Goal: Task Accomplishment & Management: Manage account settings

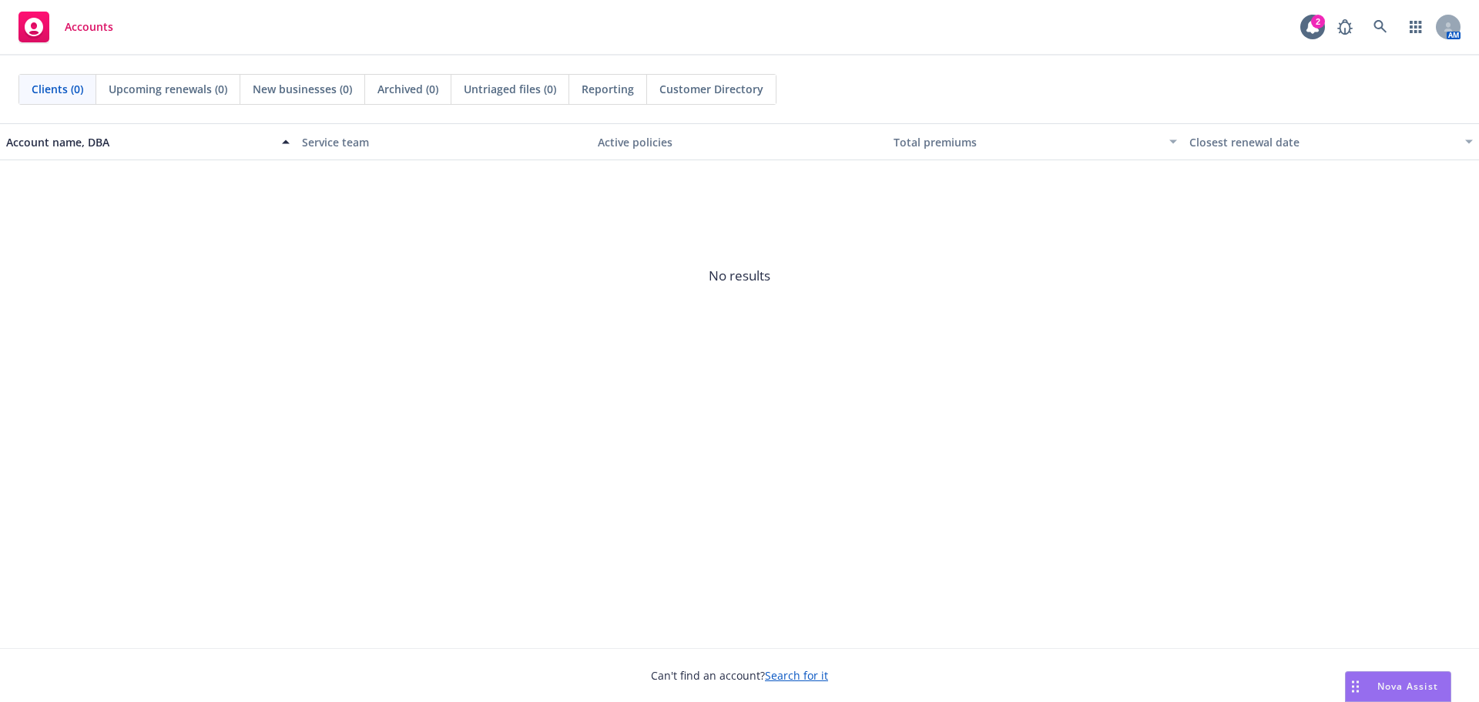
click at [786, 677] on link "Search for it" at bounding box center [796, 675] width 63 height 15
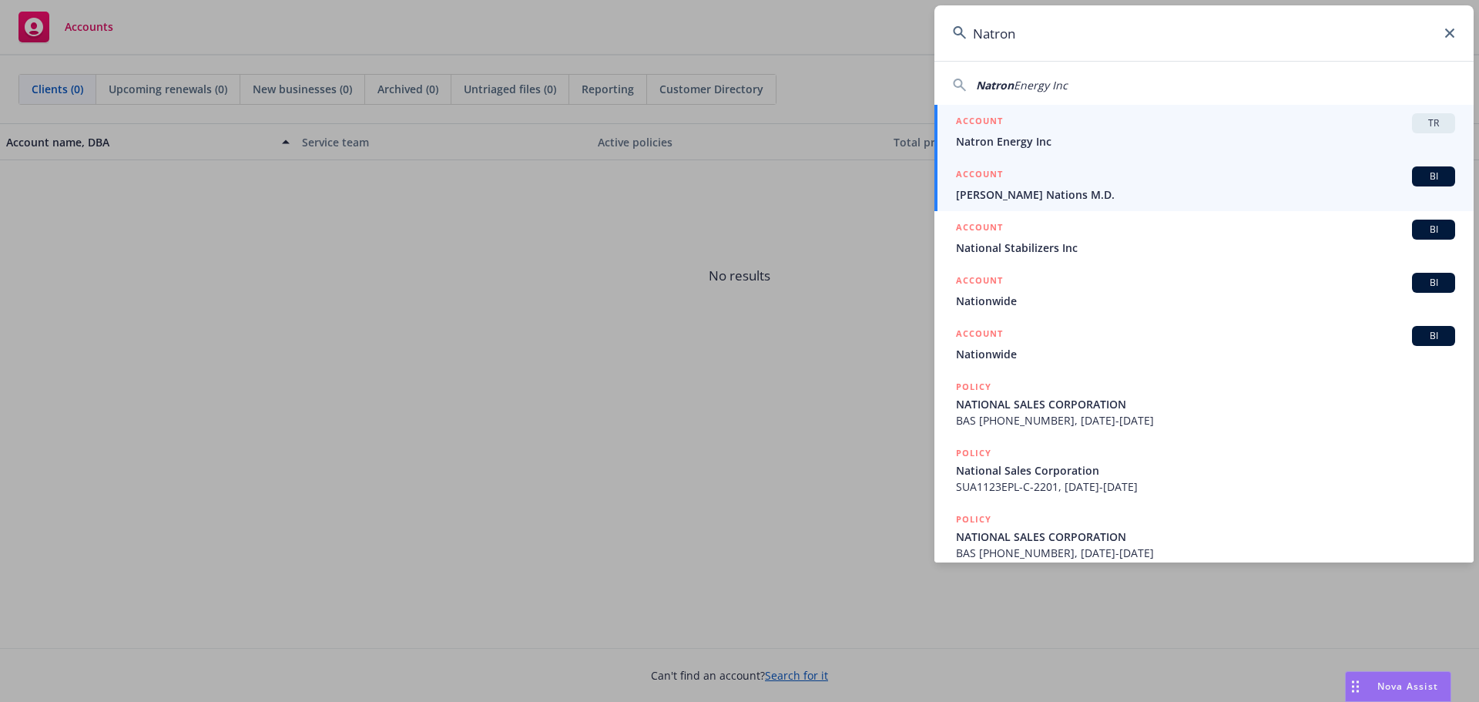
type input "Natron"
click at [990, 139] on span "Natron Energy Inc" at bounding box center [1205, 141] width 499 height 16
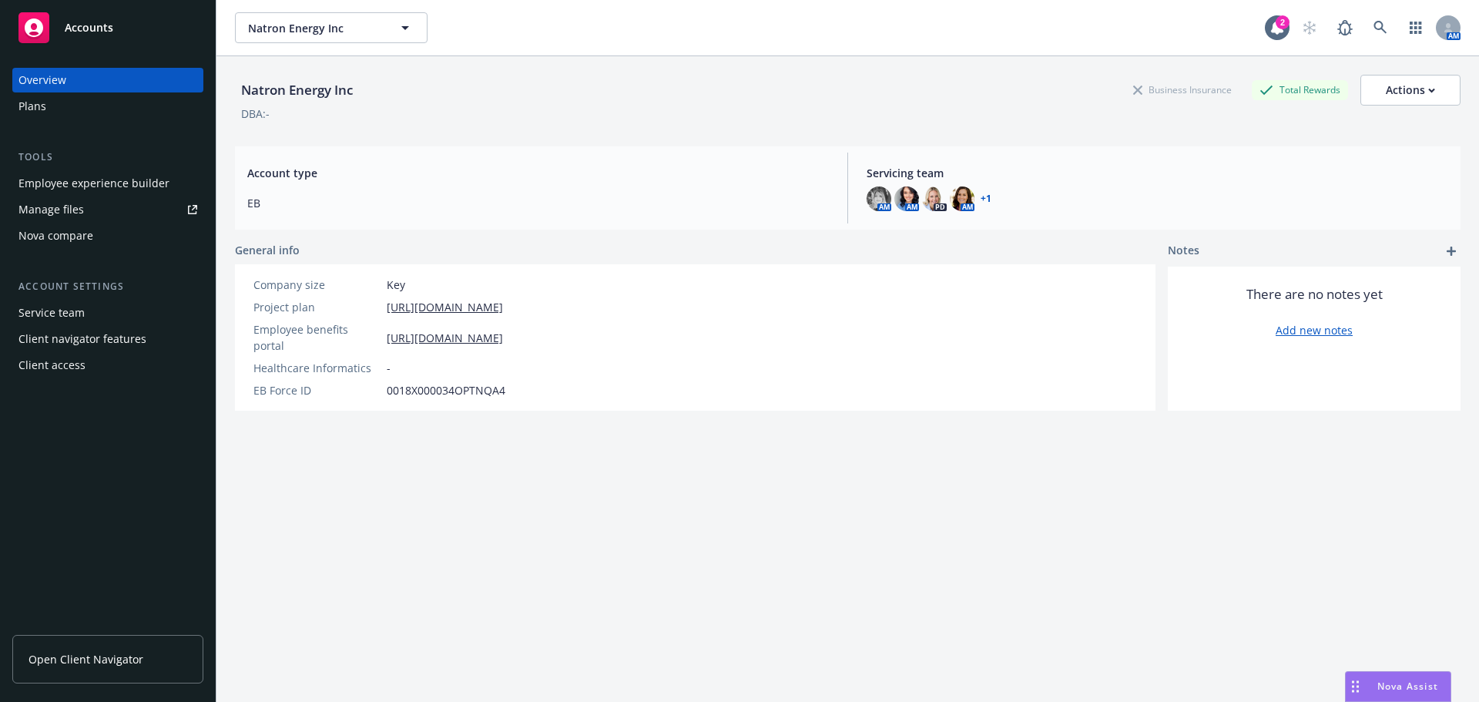
click at [89, 187] on div "Employee experience builder" at bounding box center [93, 183] width 151 height 25
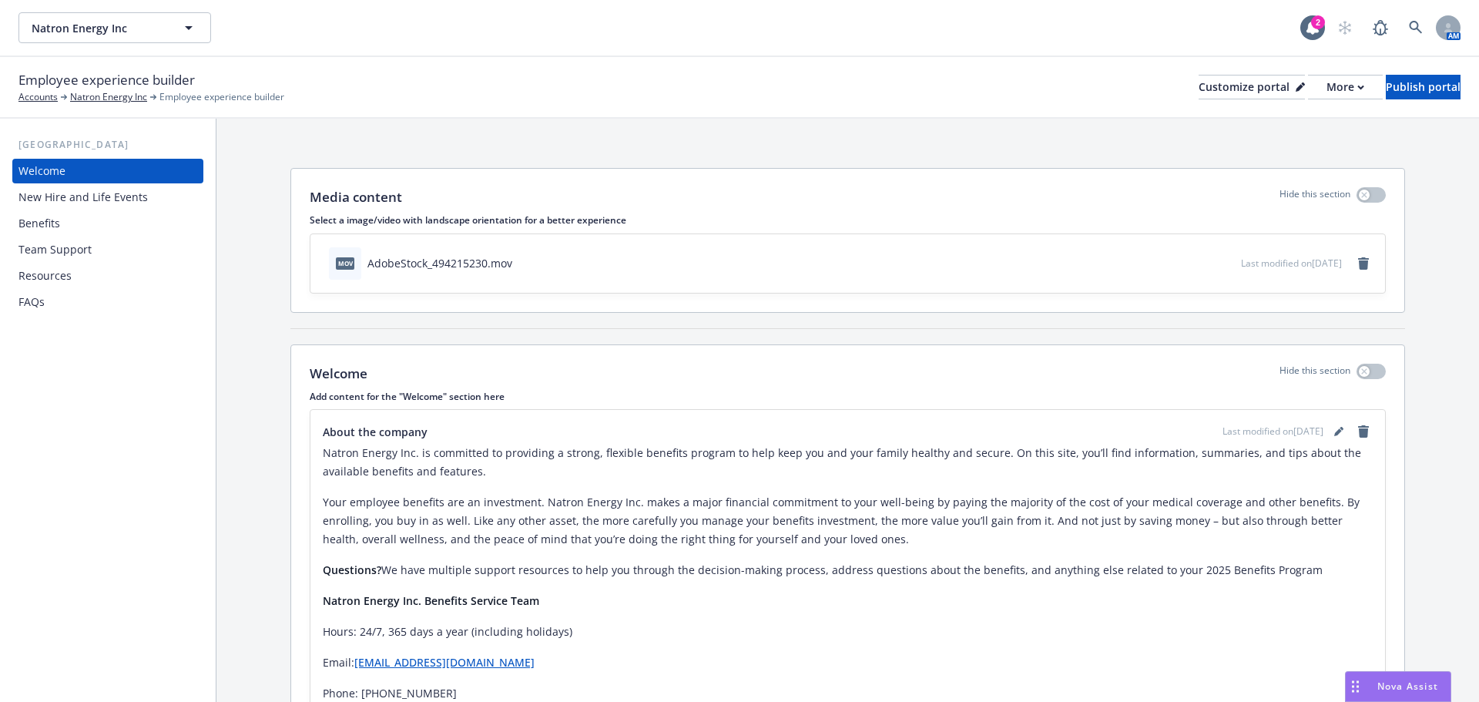
scroll to position [77, 0]
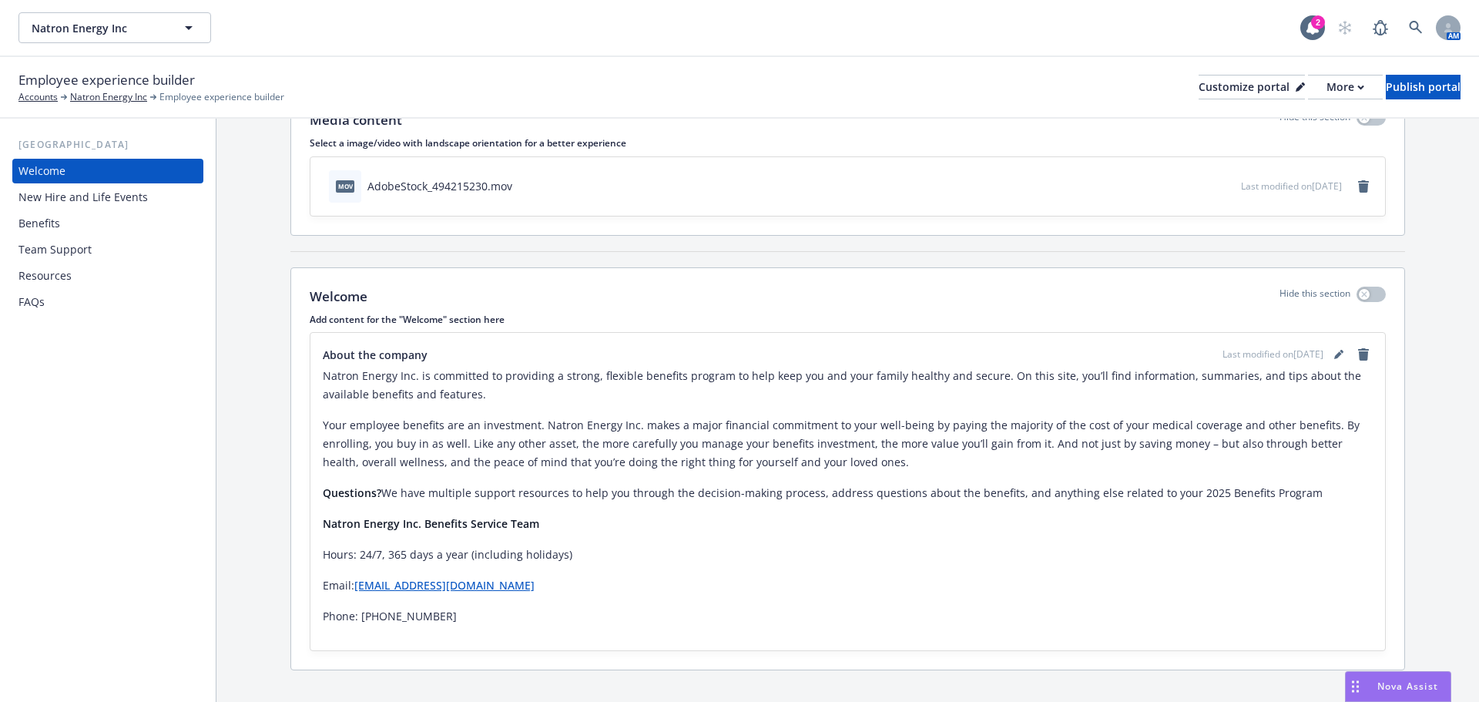
click at [100, 197] on div "New Hire and Life Events" at bounding box center [82, 197] width 129 height 25
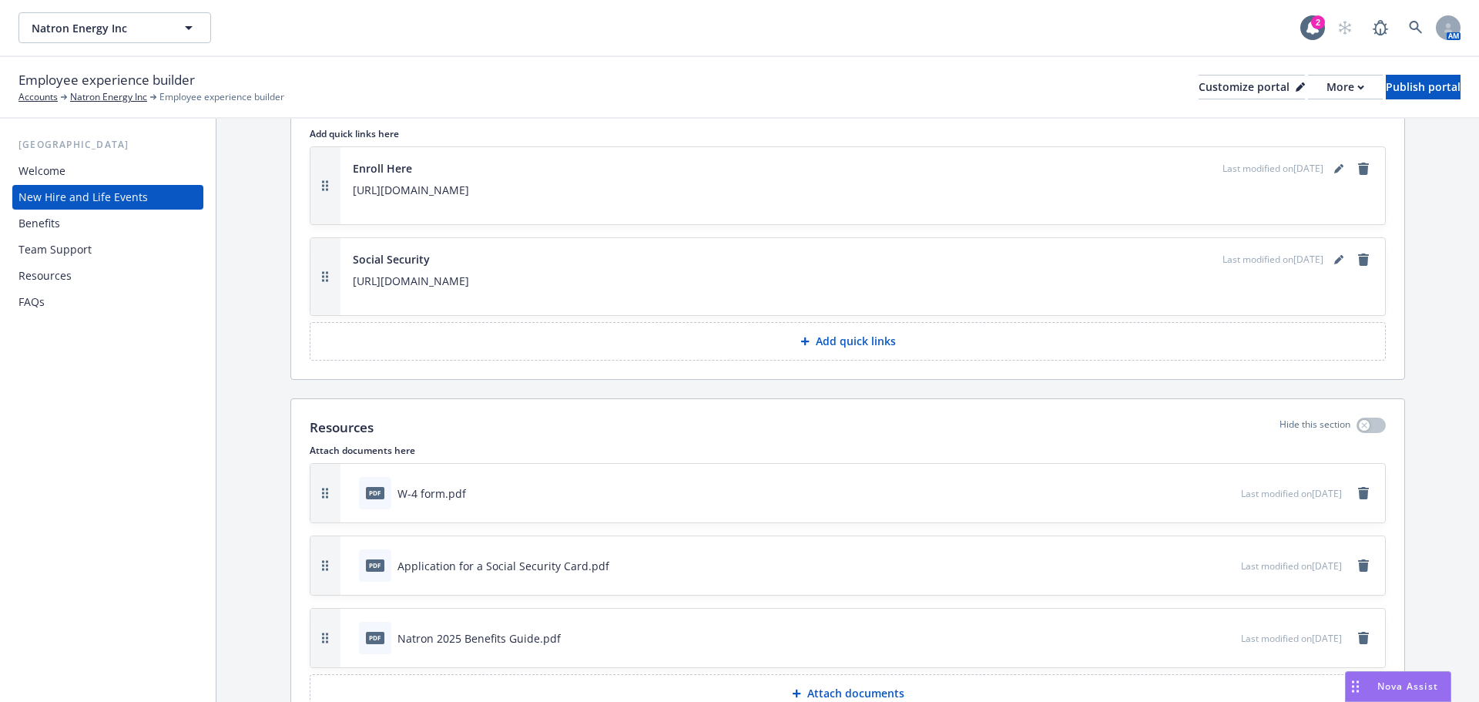
scroll to position [7057, 0]
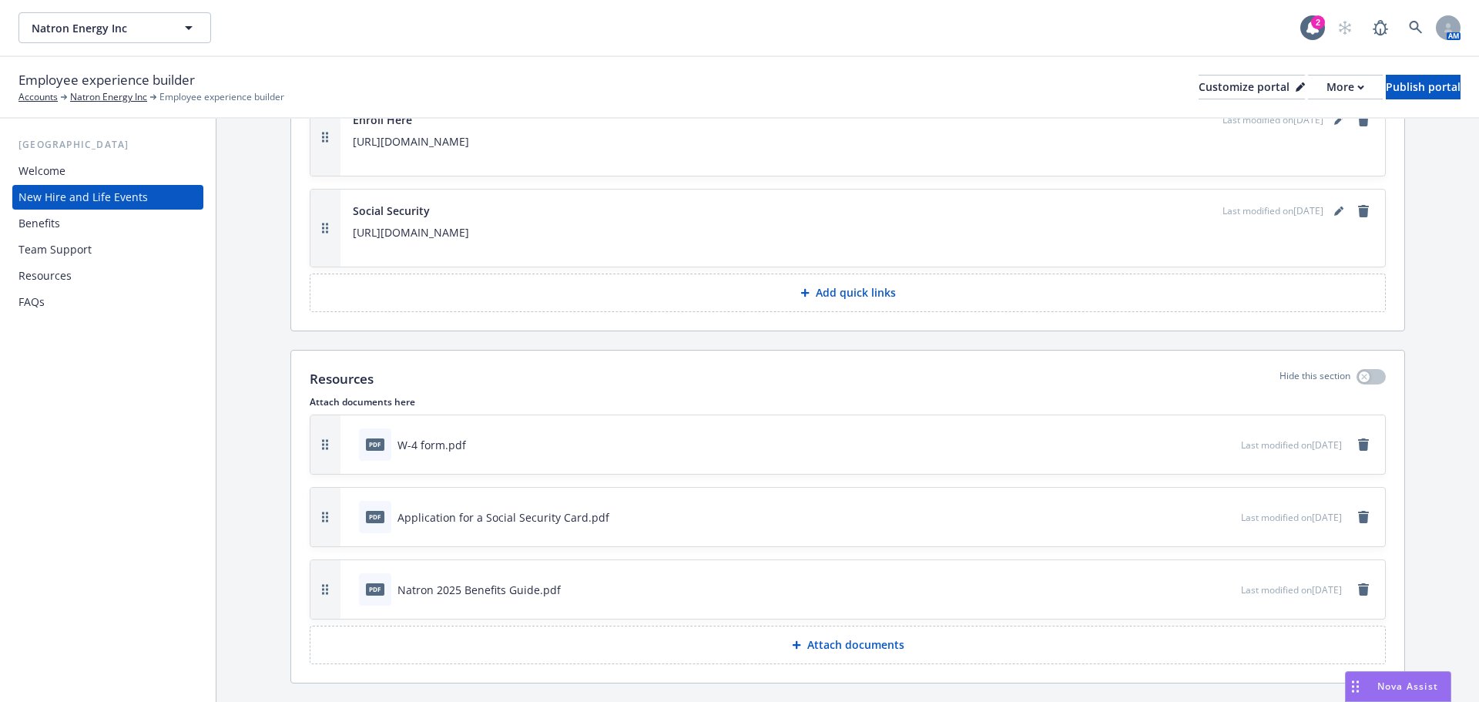
click at [39, 250] on div "Team Support" at bounding box center [54, 249] width 73 height 25
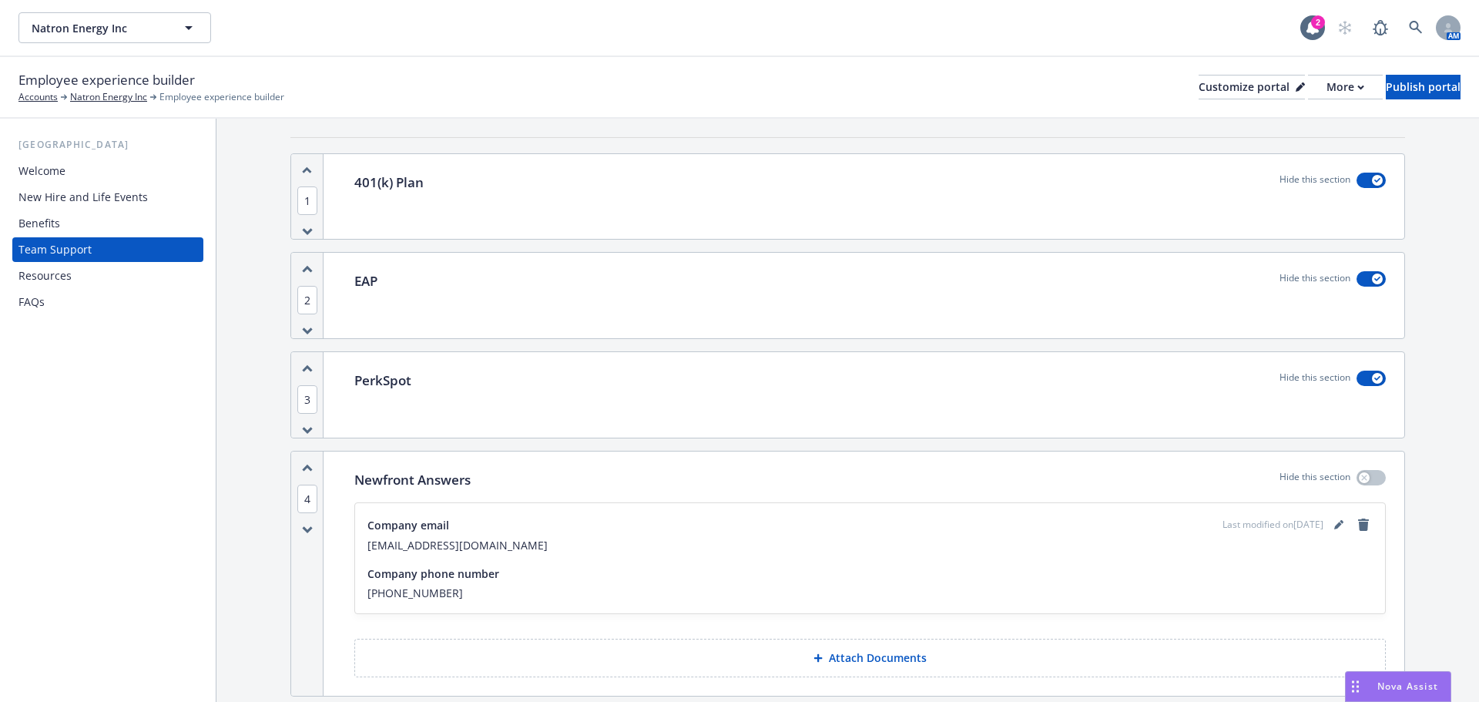
scroll to position [231, 0]
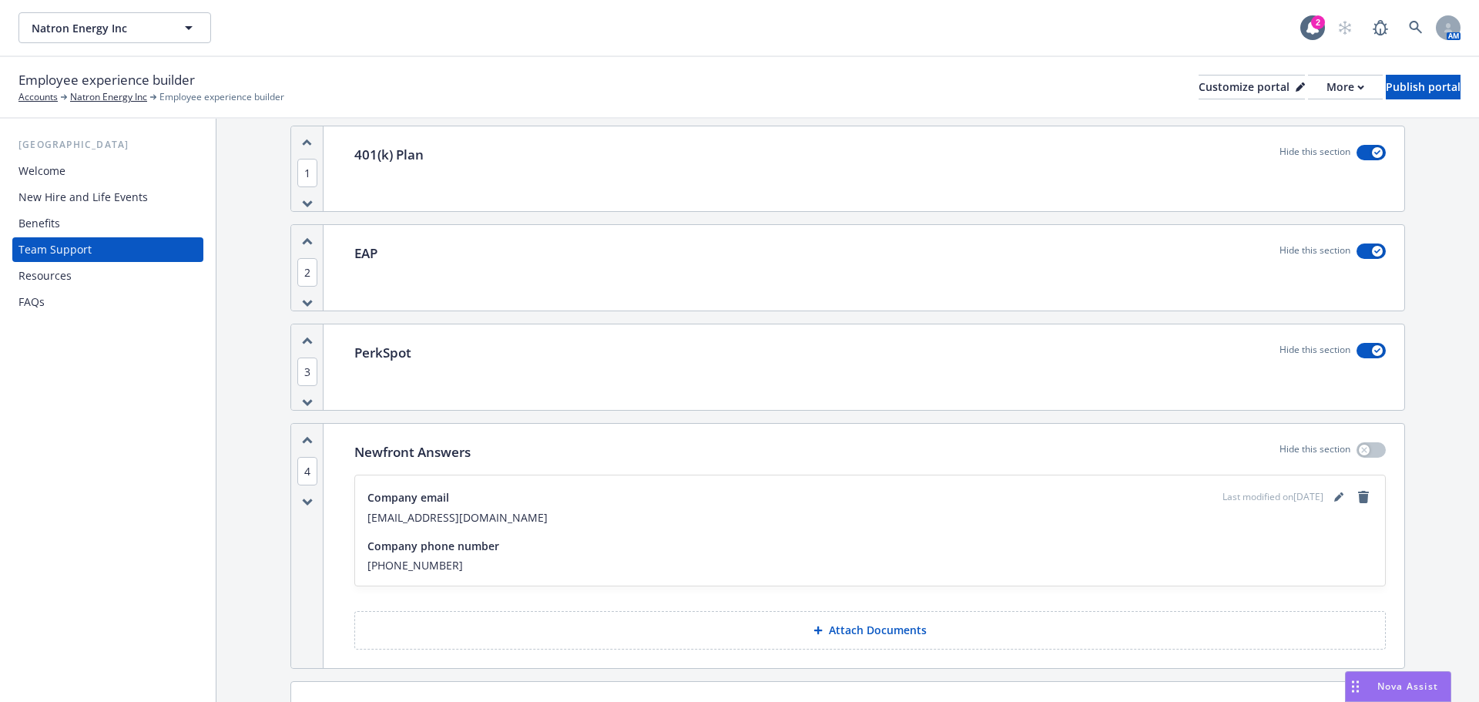
click at [59, 276] on div "Resources" at bounding box center [44, 275] width 53 height 25
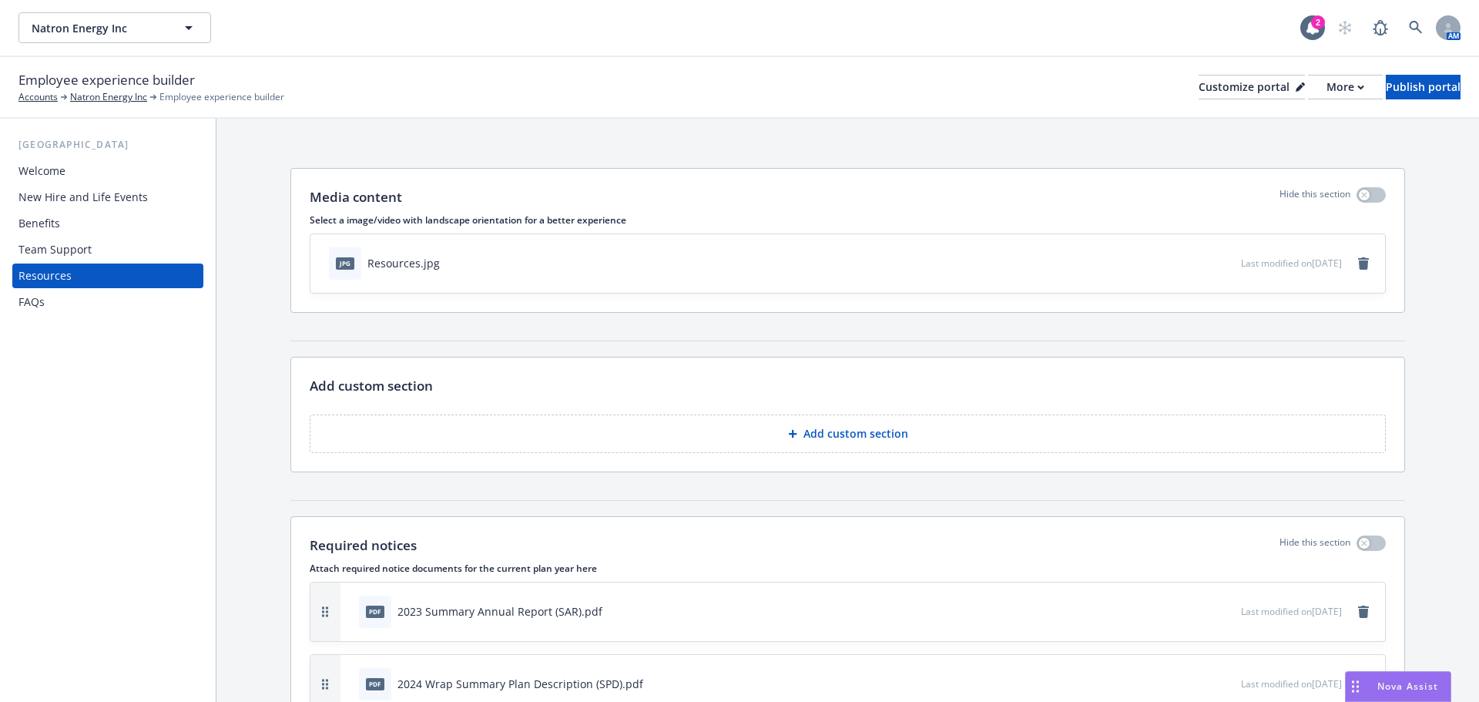
click at [45, 166] on div "Welcome" at bounding box center [41, 171] width 47 height 25
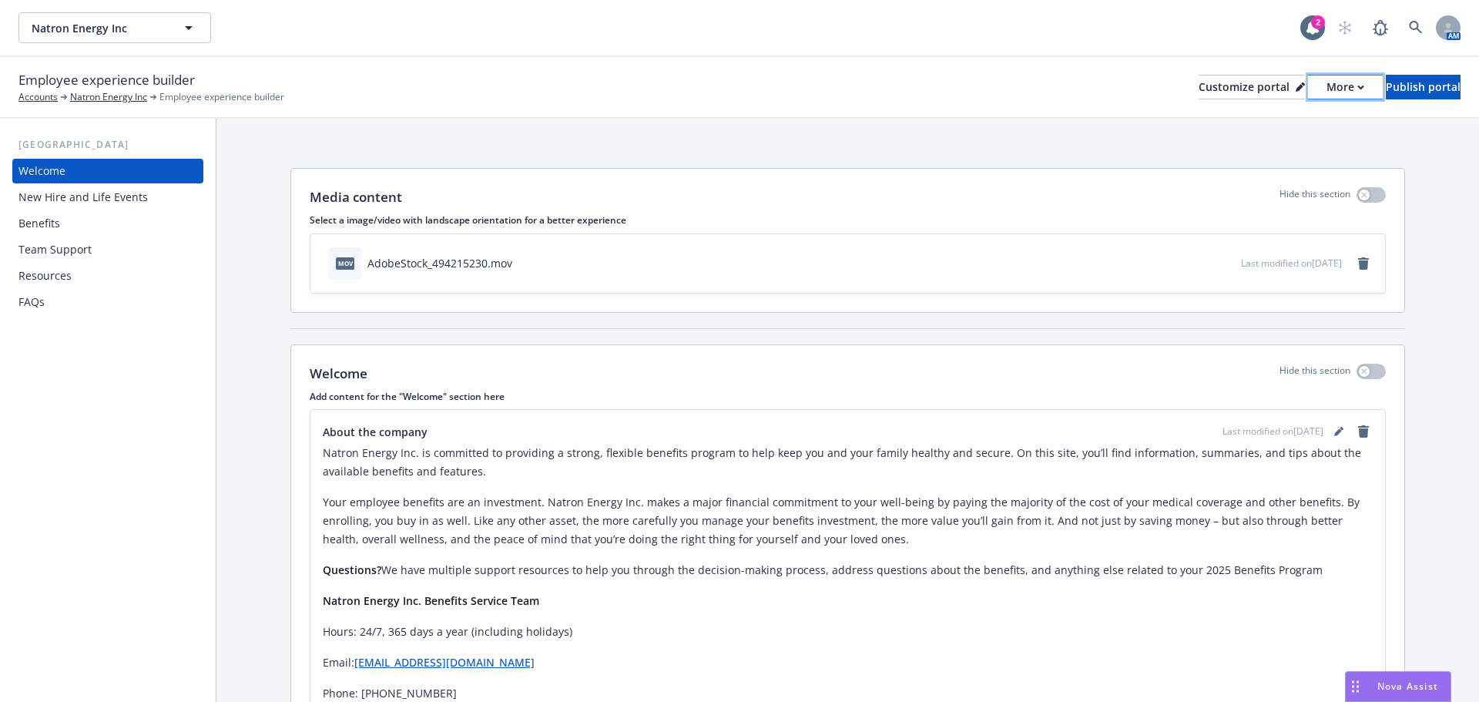
click at [1326, 91] on div "More" at bounding box center [1345, 86] width 38 height 23
click at [1261, 150] on link "Copy portal link" at bounding box center [1263, 152] width 140 height 31
click at [60, 253] on div "Team Support" at bounding box center [54, 249] width 73 height 25
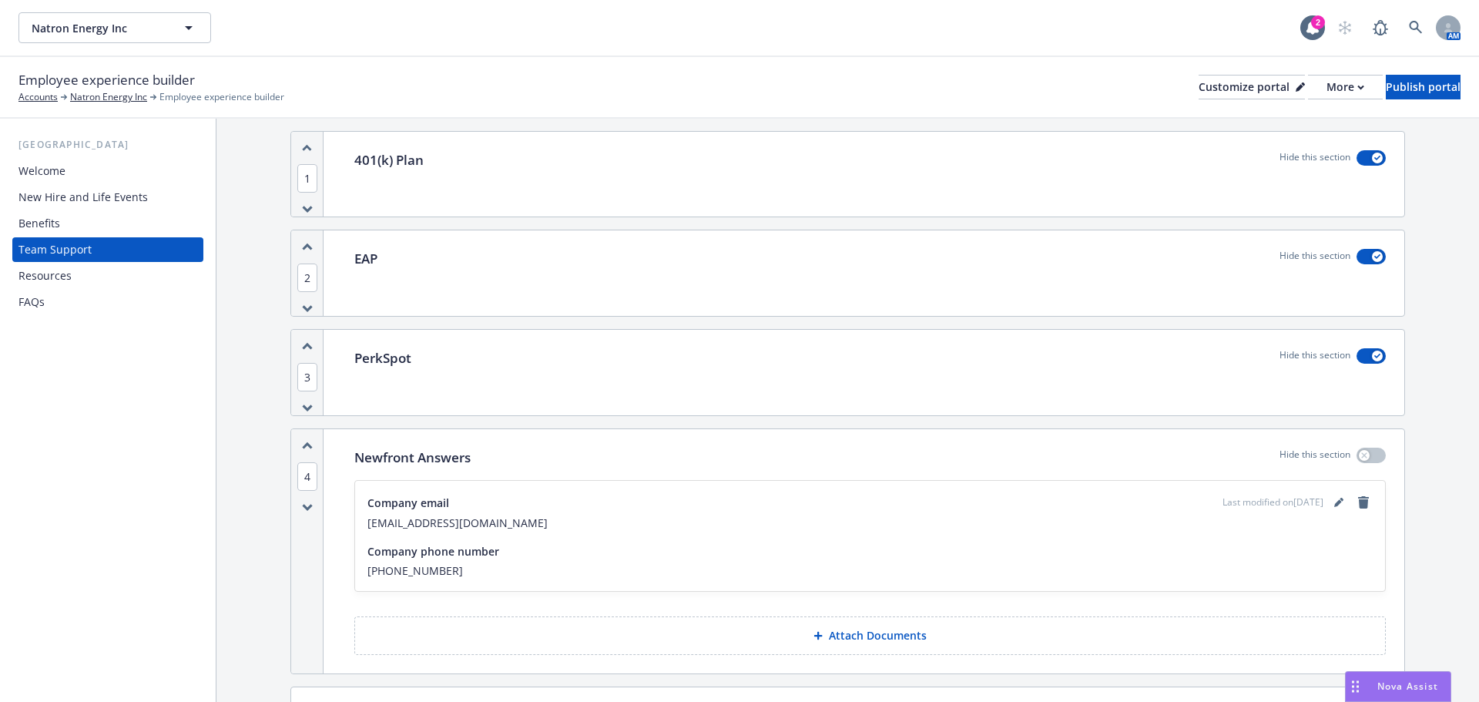
scroll to position [231, 0]
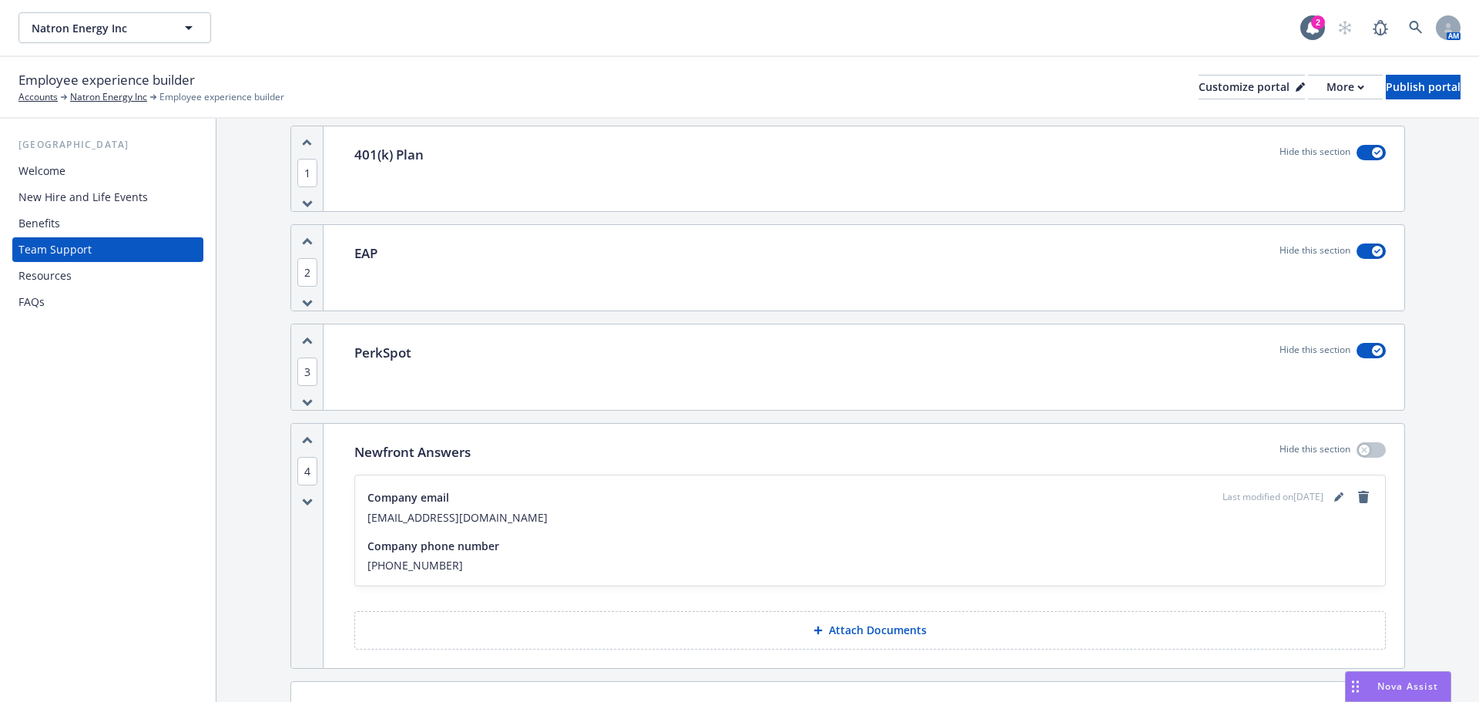
click at [42, 276] on div "Resources" at bounding box center [44, 275] width 53 height 25
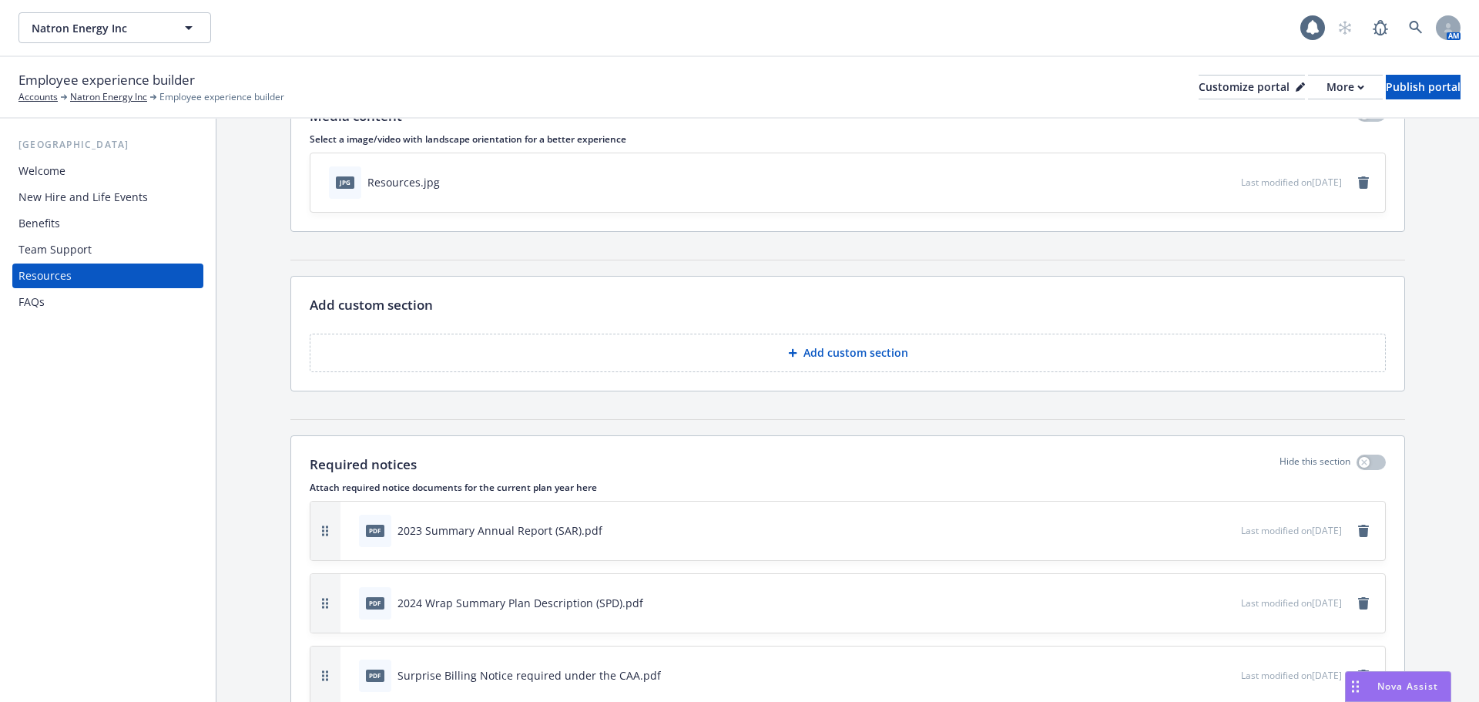
scroll to position [385, 0]
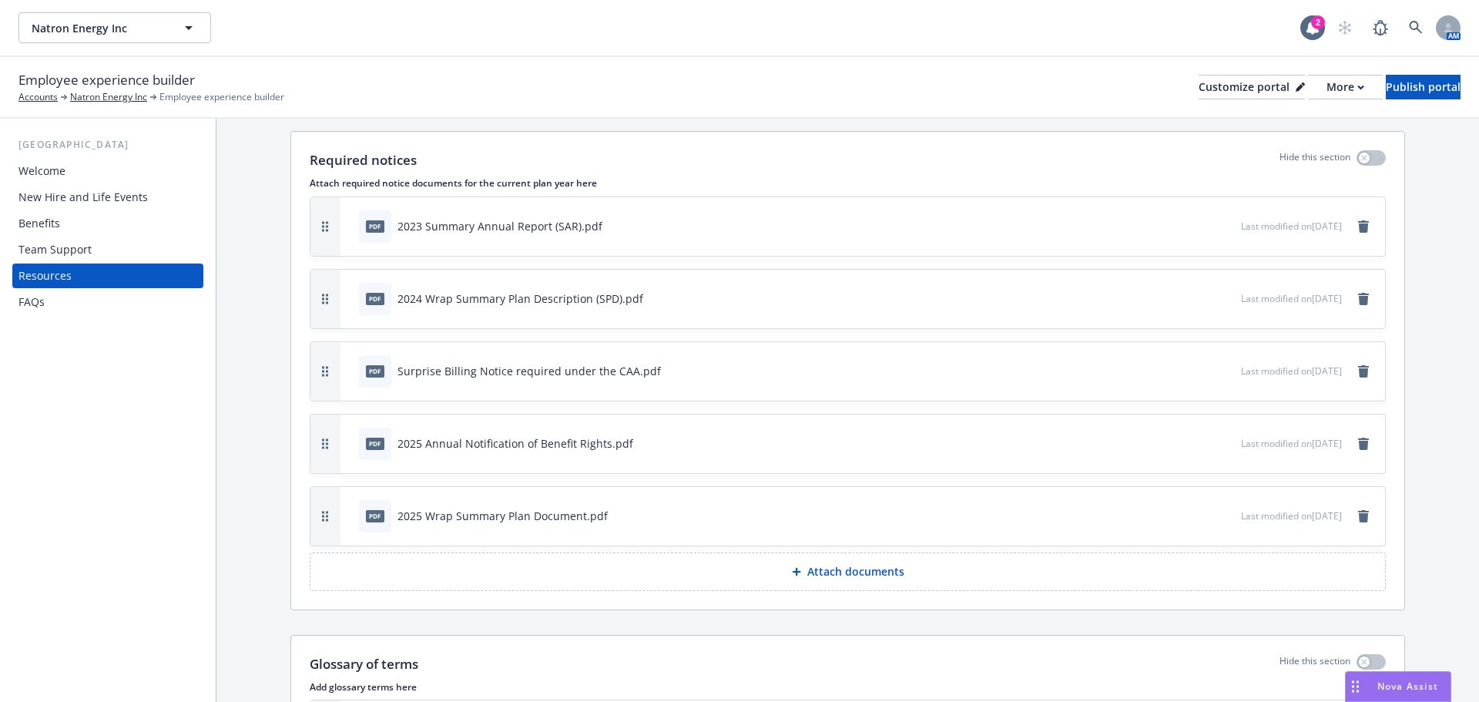
click at [39, 225] on div "Benefits" at bounding box center [39, 223] width 42 height 25
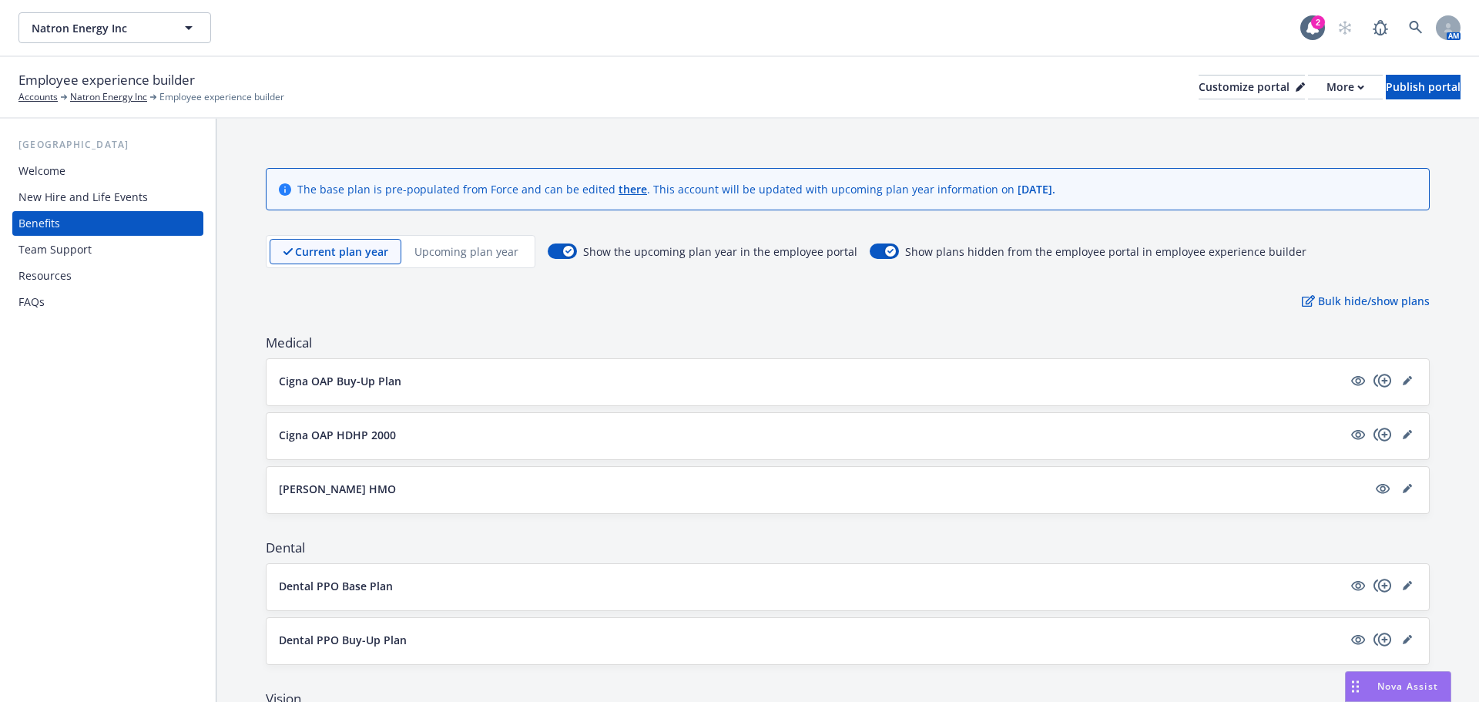
click at [55, 172] on div "Welcome" at bounding box center [41, 171] width 47 height 25
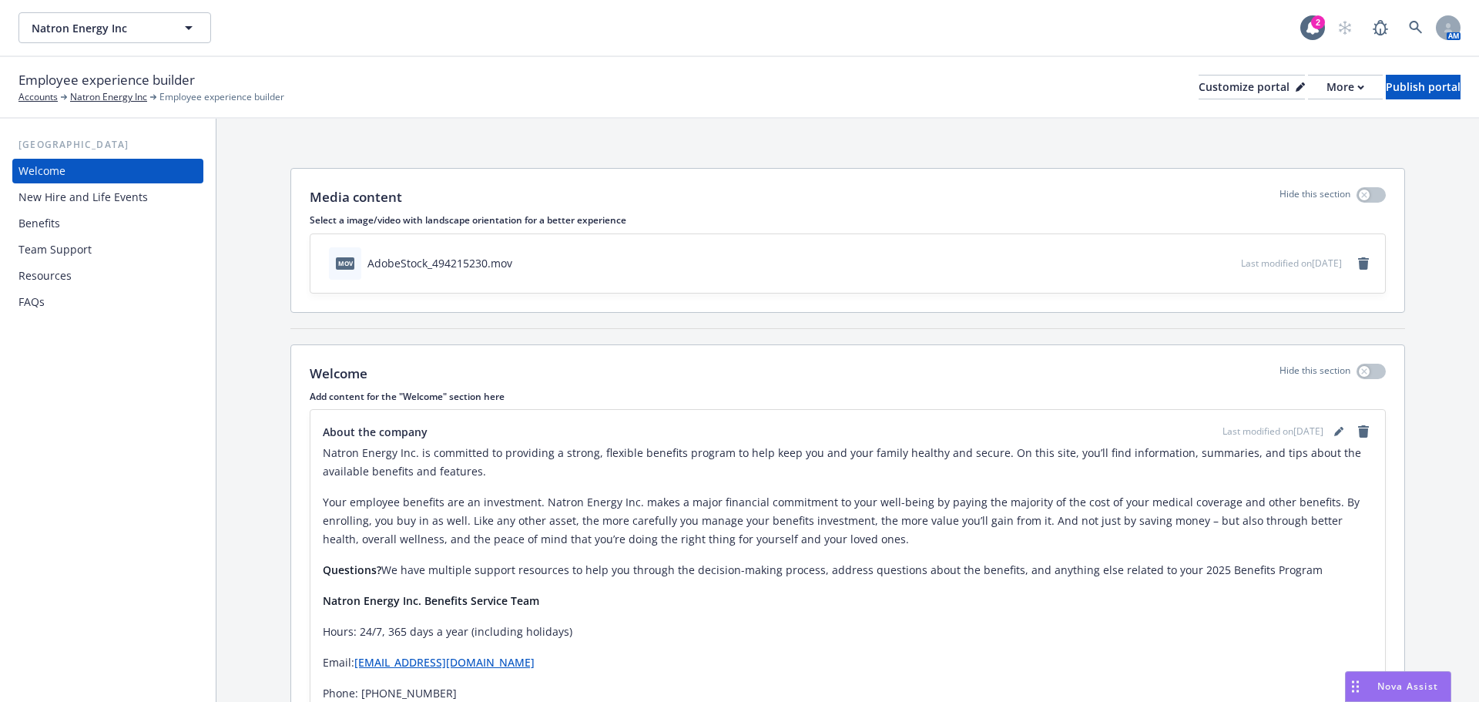
scroll to position [101, 0]
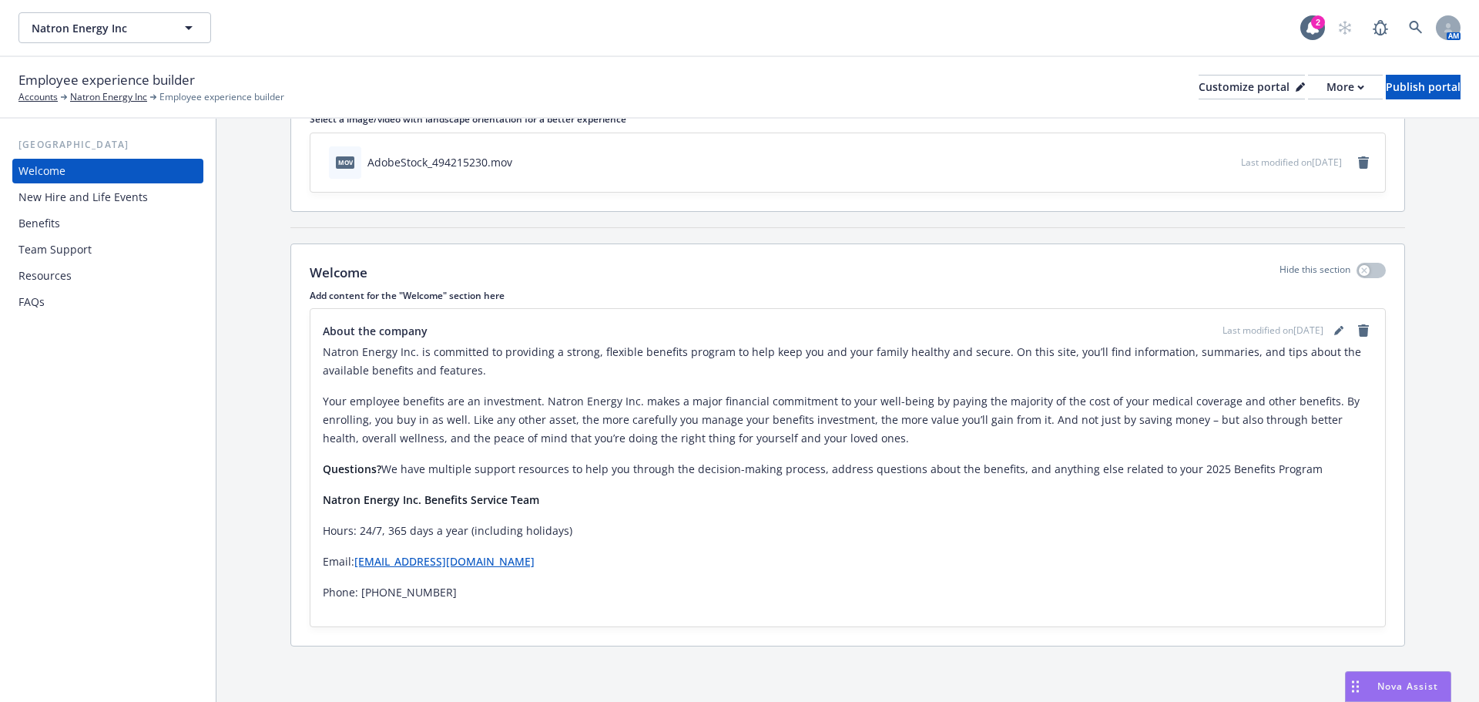
click at [88, 196] on div "New Hire and Life Events" at bounding box center [82, 197] width 129 height 25
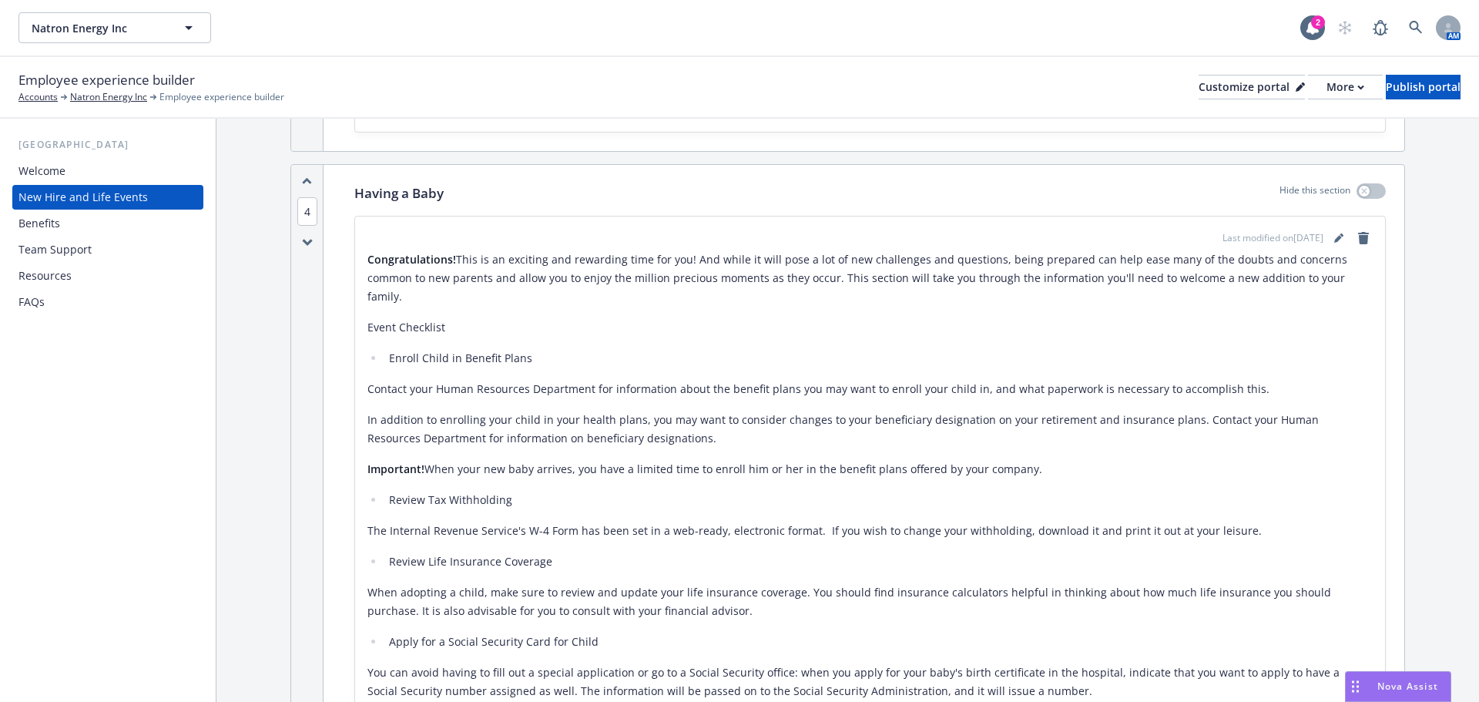
scroll to position [2927, 0]
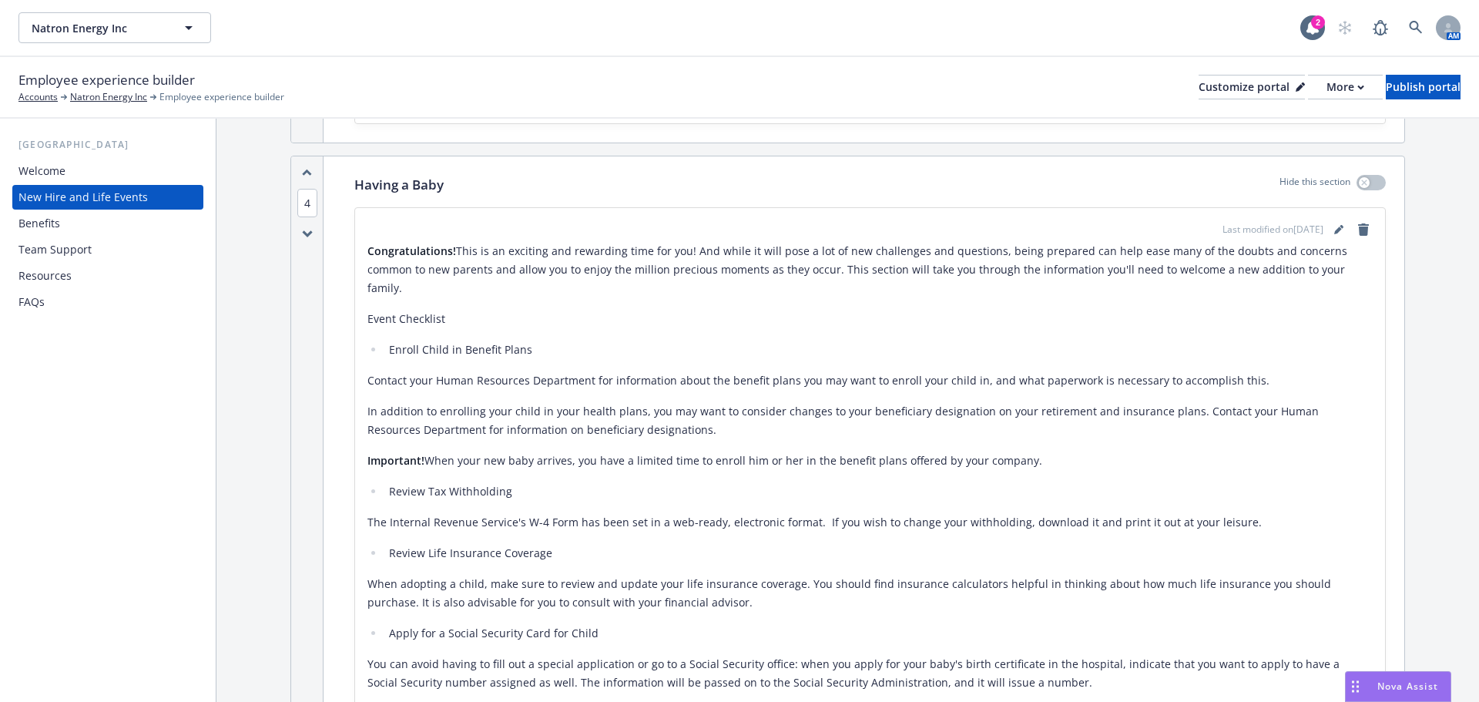
click at [32, 226] on div "Benefits" at bounding box center [39, 223] width 42 height 25
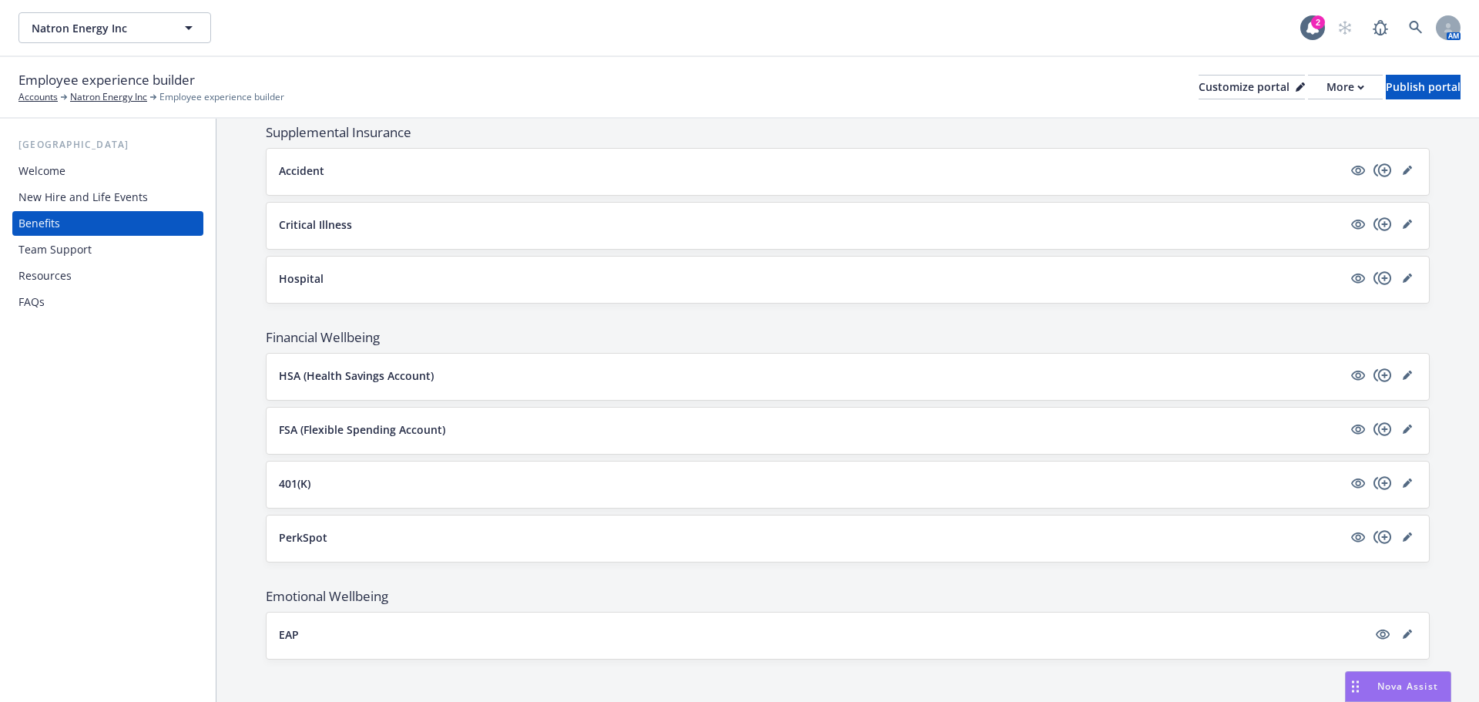
scroll to position [1030, 0]
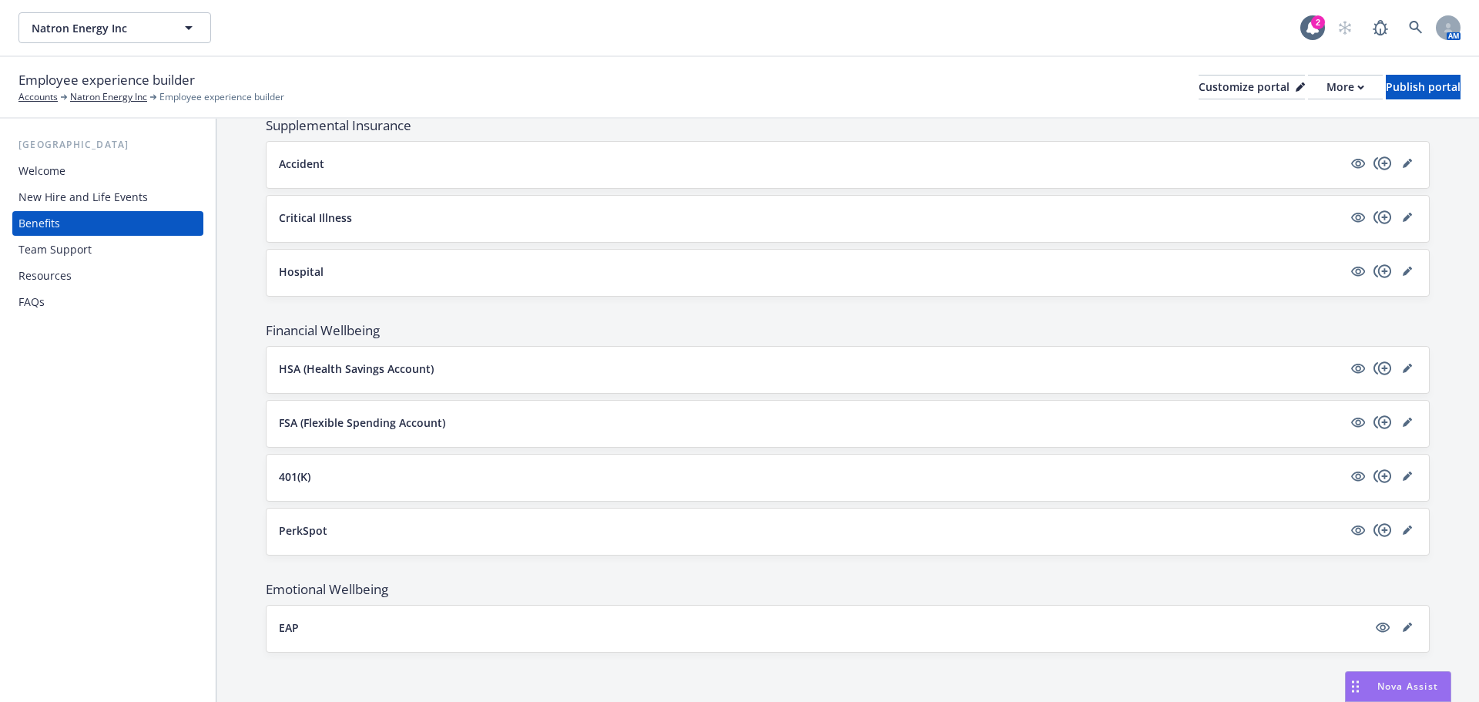
click at [55, 251] on div "Team Support" at bounding box center [54, 249] width 73 height 25
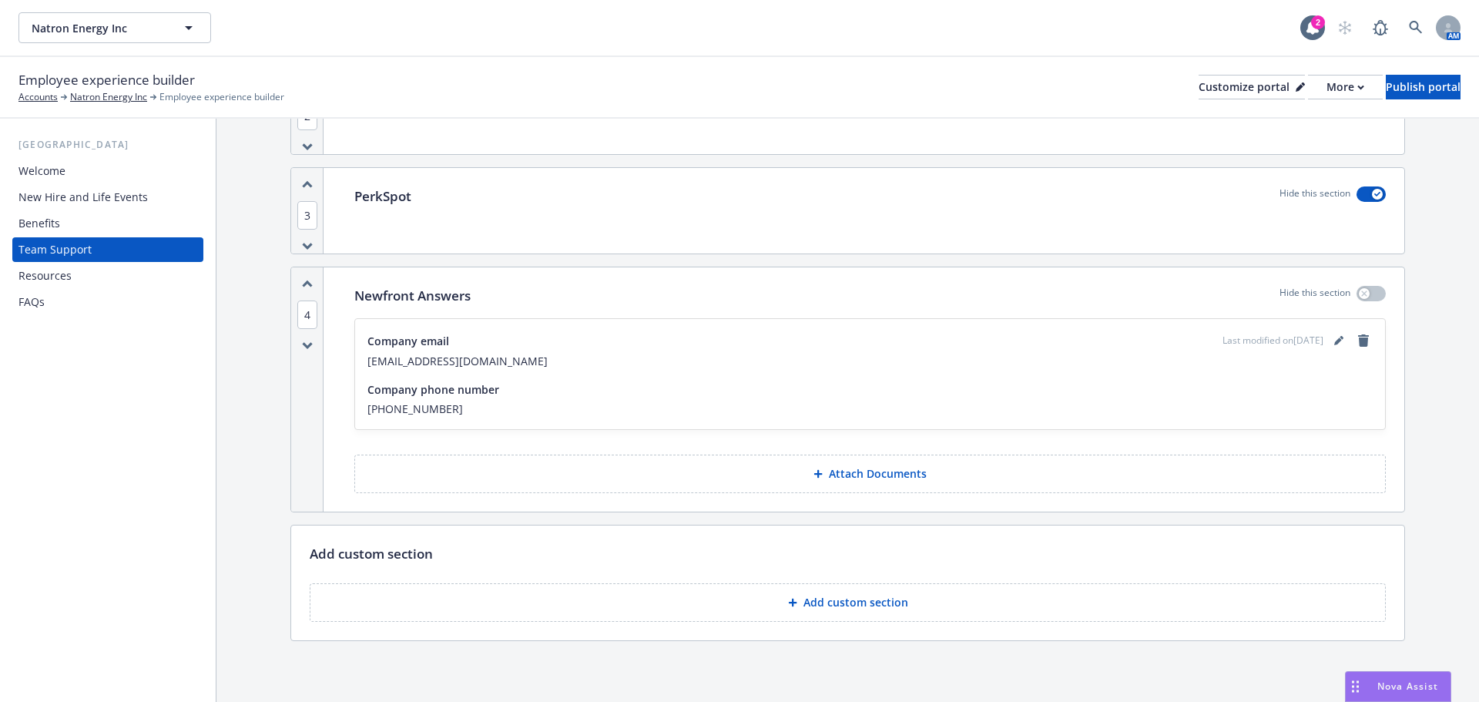
scroll to position [388, 0]
click at [55, 275] on div "Resources" at bounding box center [44, 275] width 53 height 25
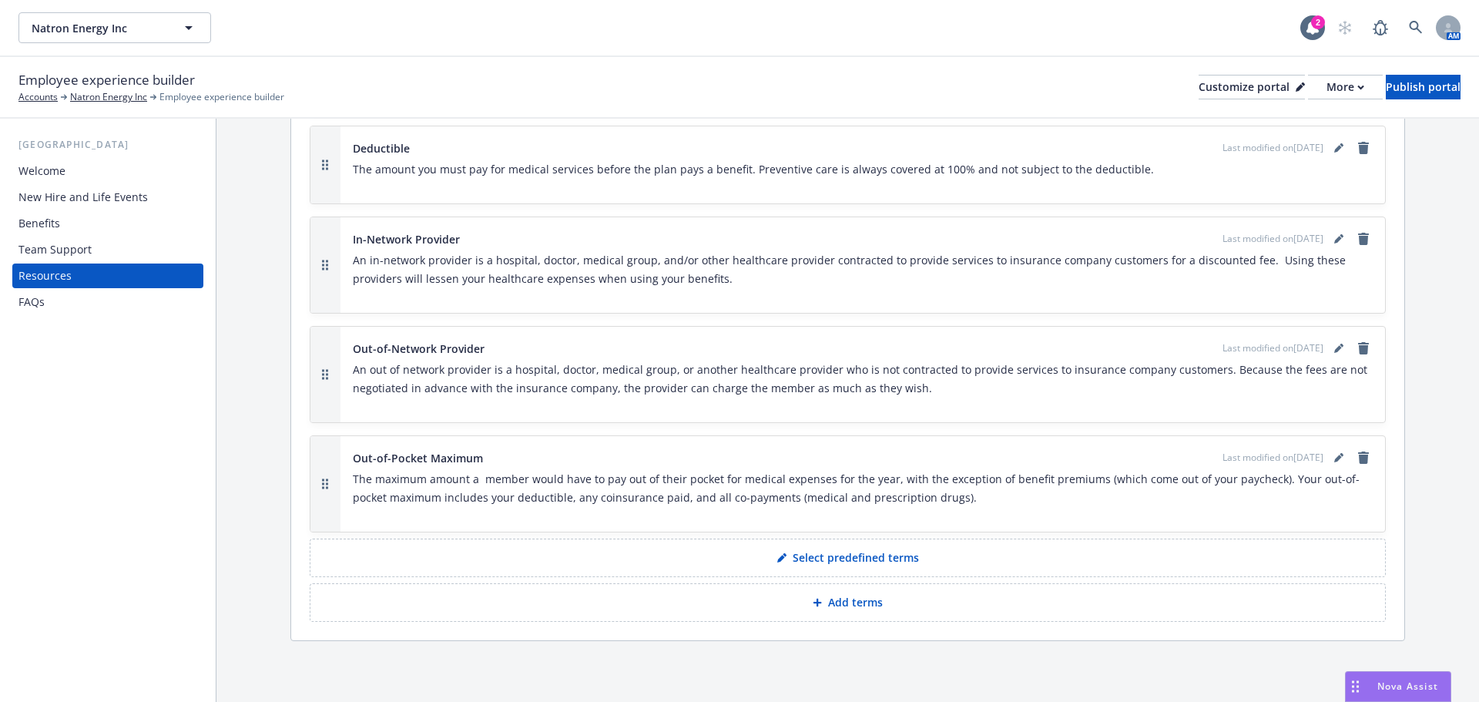
scroll to position [1160, 0]
click at [35, 303] on div "FAQs" at bounding box center [31, 302] width 26 height 25
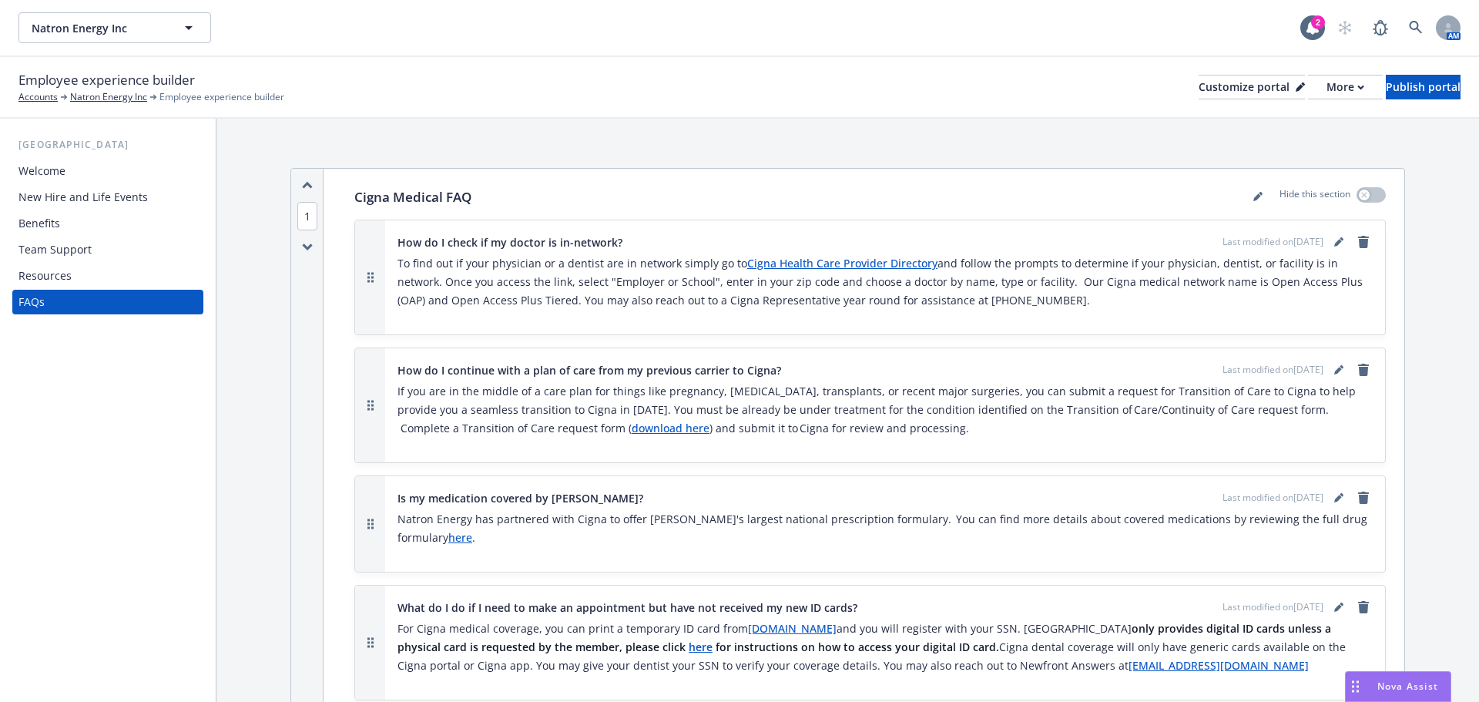
click at [45, 169] on div "Welcome" at bounding box center [41, 171] width 47 height 25
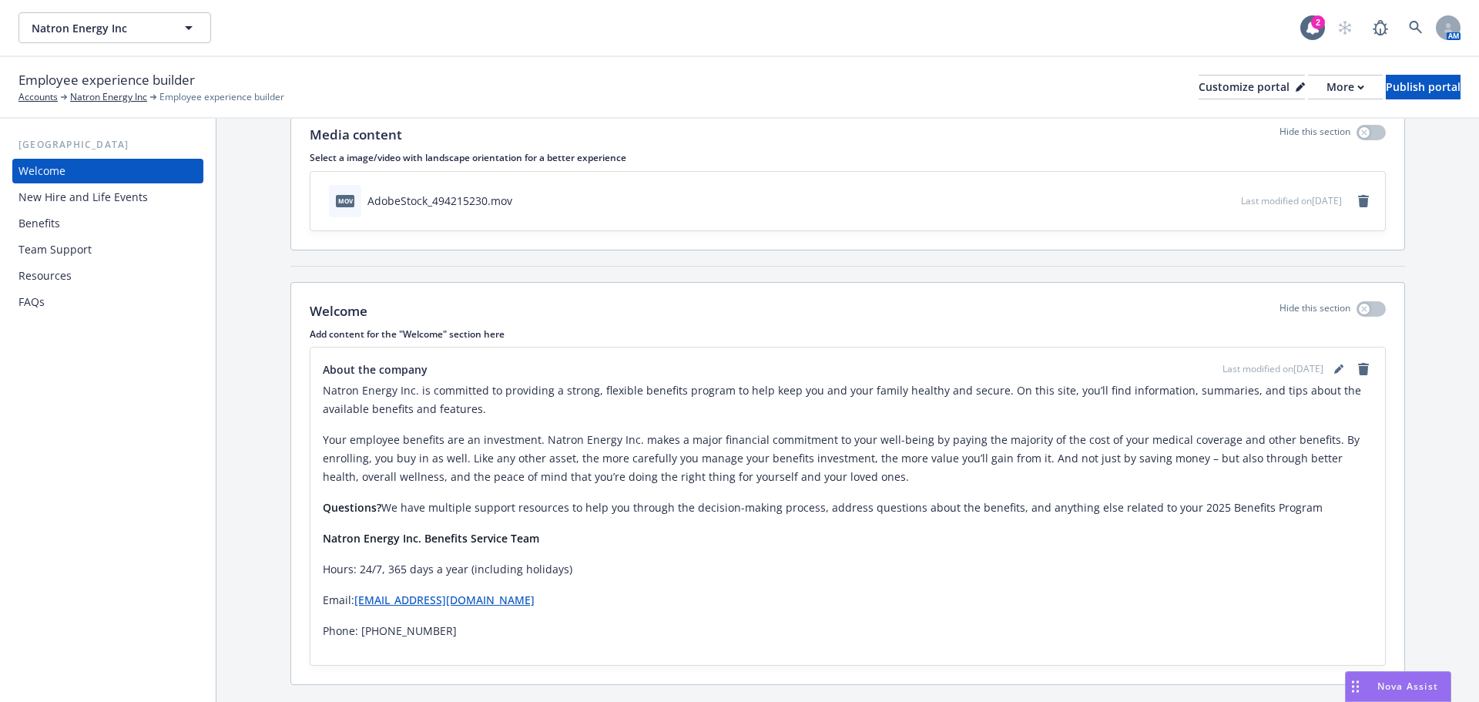
scroll to position [101, 0]
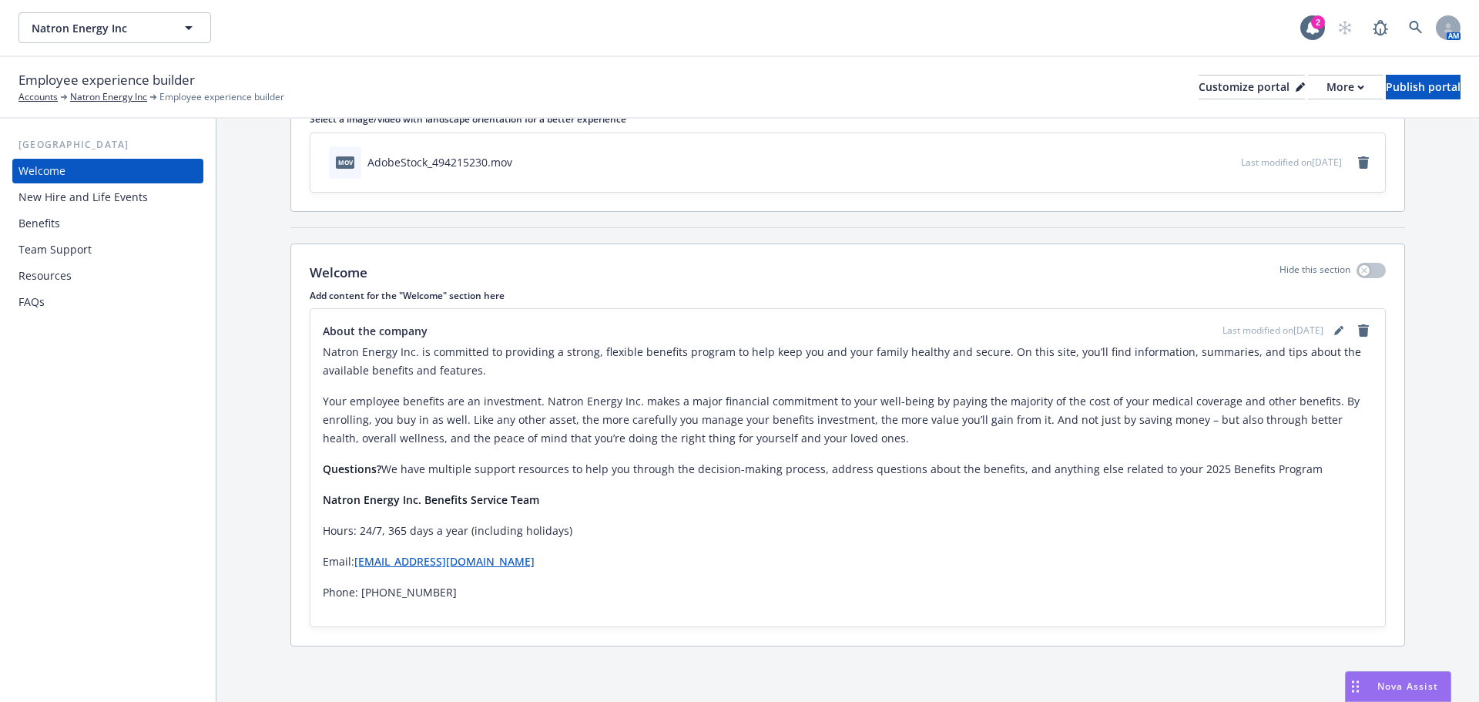
click at [53, 201] on div "New Hire and Life Events" at bounding box center [82, 197] width 129 height 25
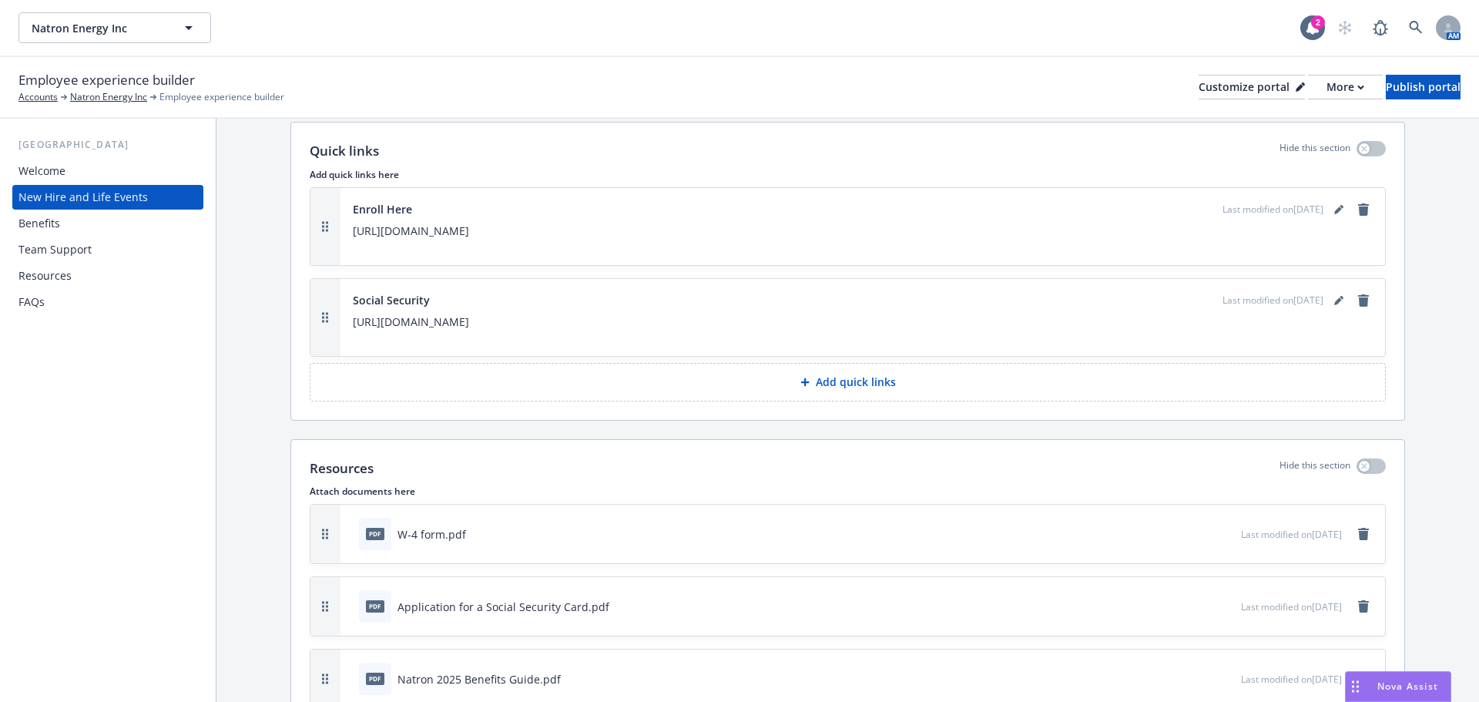
scroll to position [7057, 0]
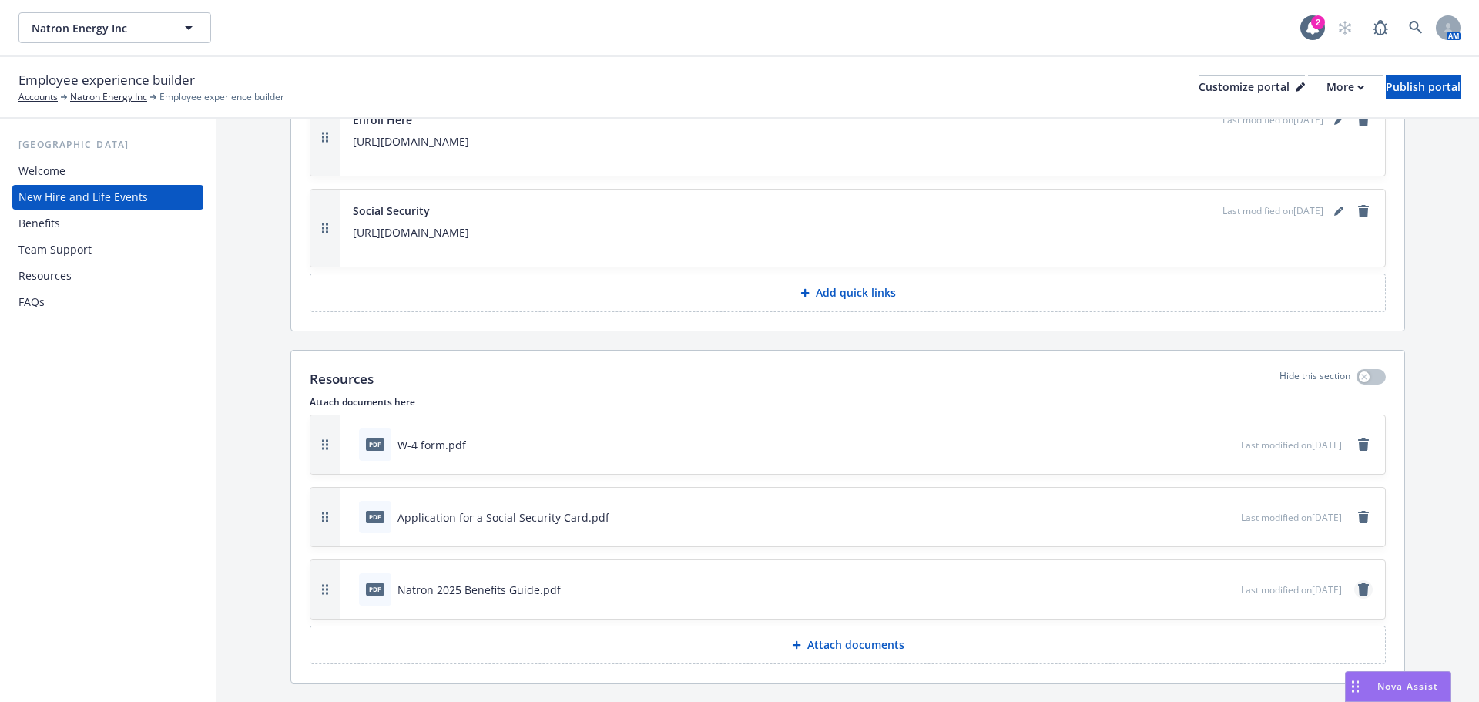
click at [1358, 583] on icon "remove" at bounding box center [1363, 589] width 11 height 12
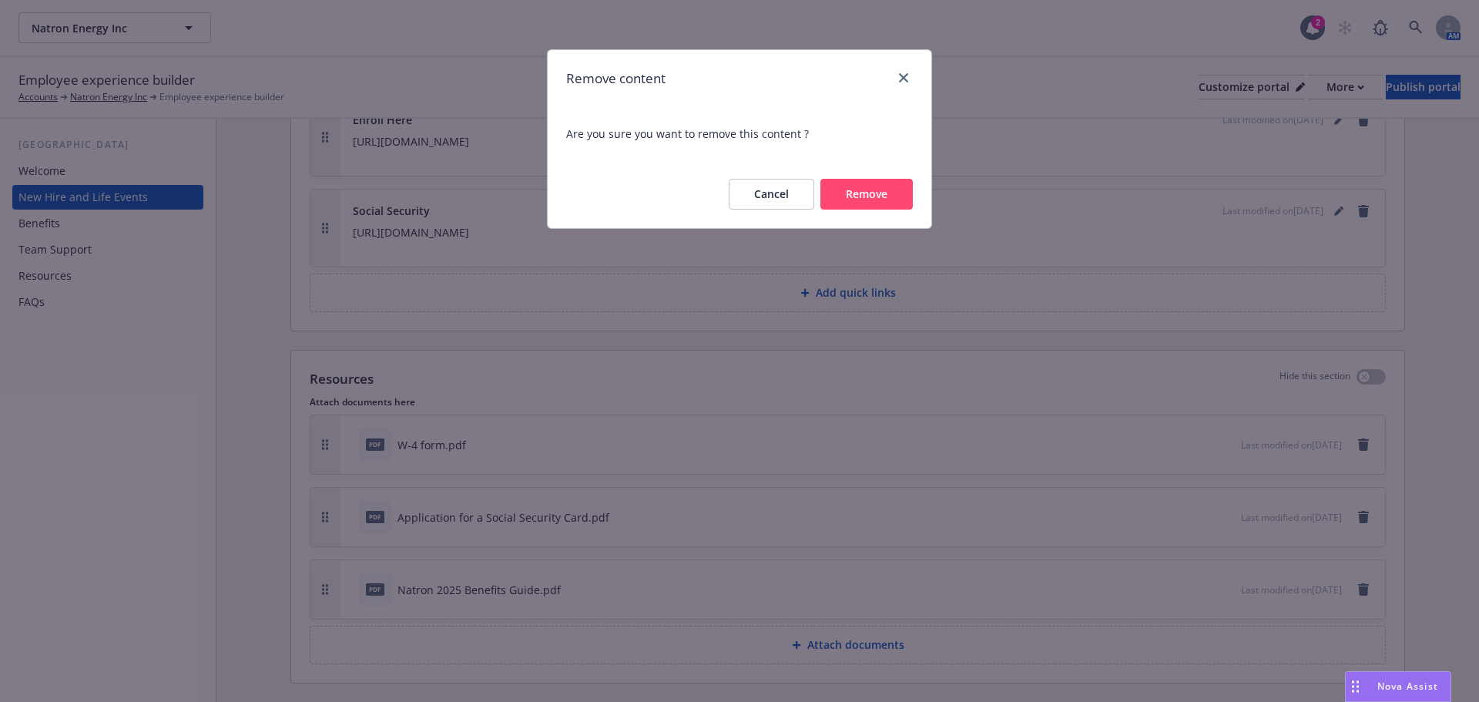
click at [864, 196] on button "Remove" at bounding box center [866, 194] width 92 height 31
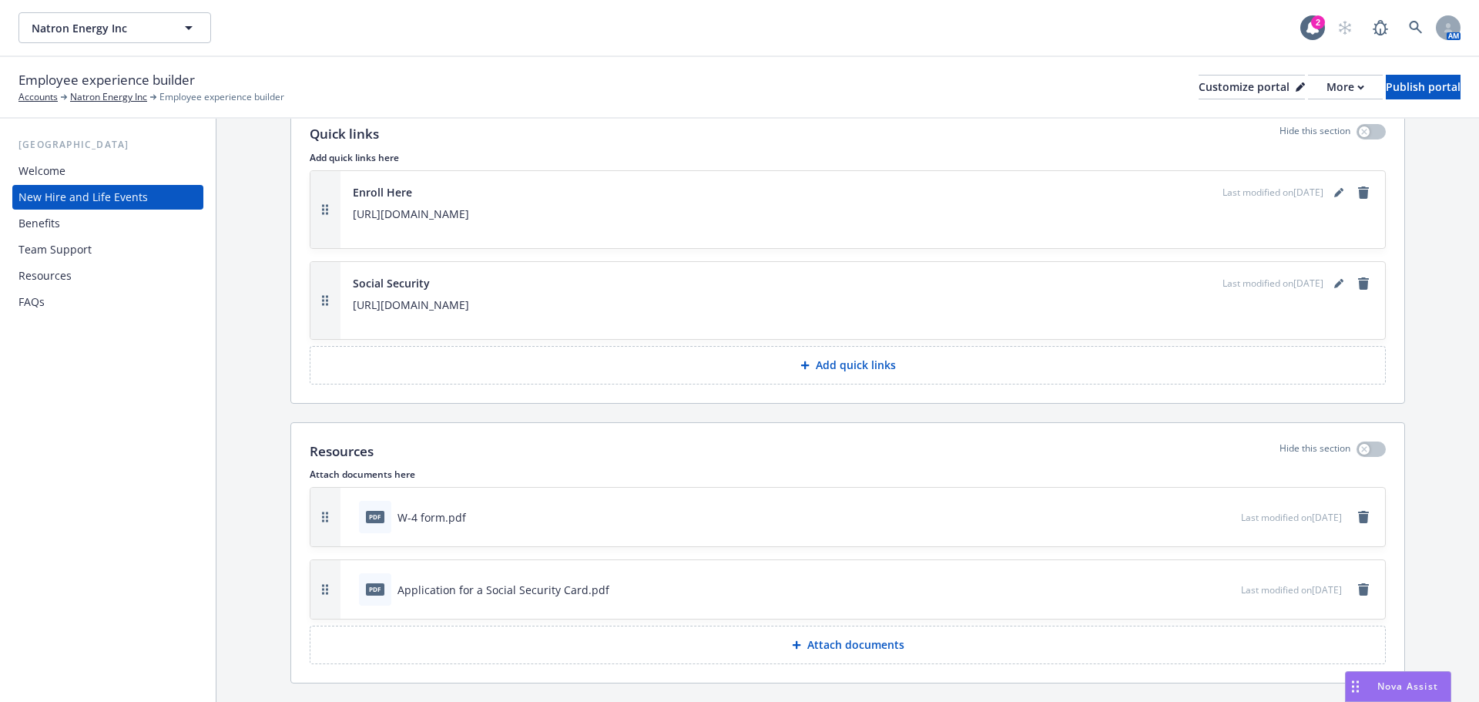
click at [852, 637] on p "Attach documents" at bounding box center [855, 644] width 97 height 15
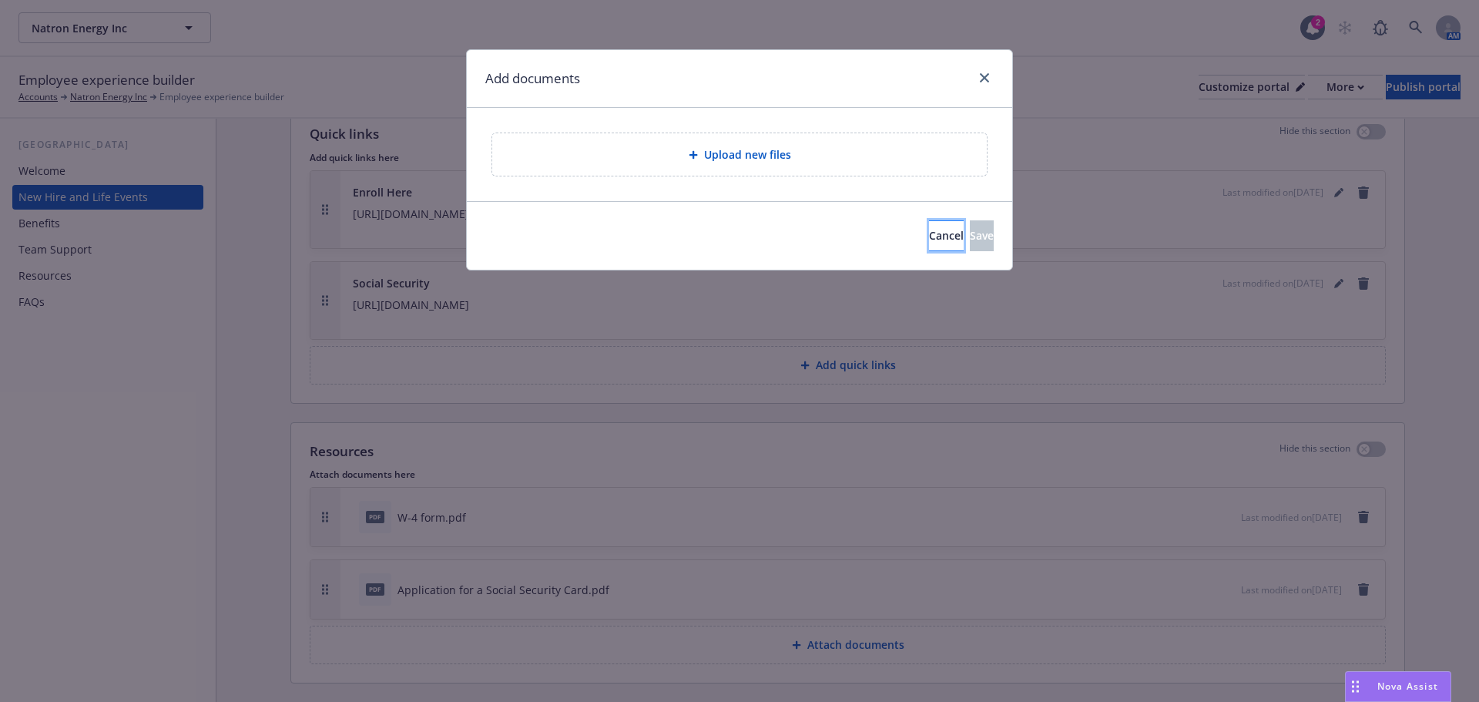
click at [929, 242] on span "Cancel" at bounding box center [946, 235] width 35 height 15
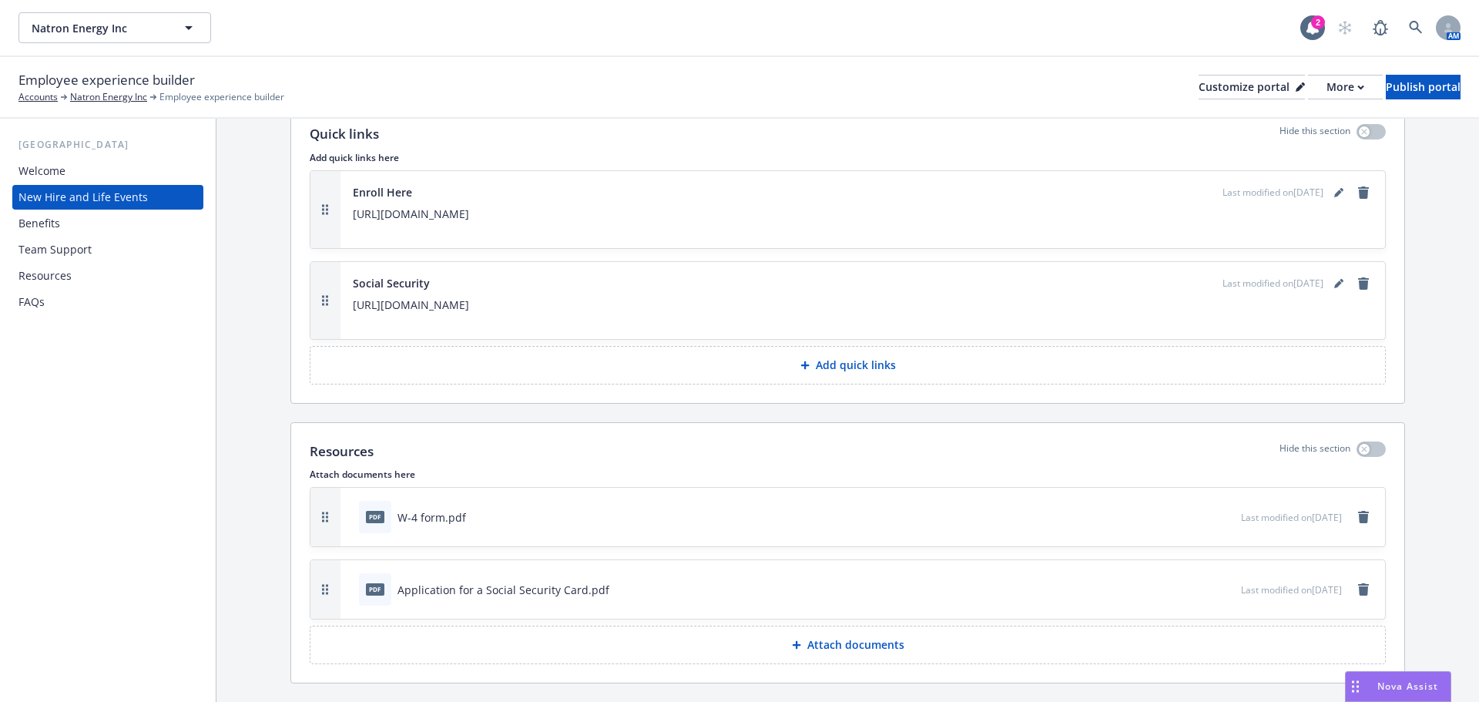
click at [820, 637] on p "Attach documents" at bounding box center [855, 644] width 97 height 15
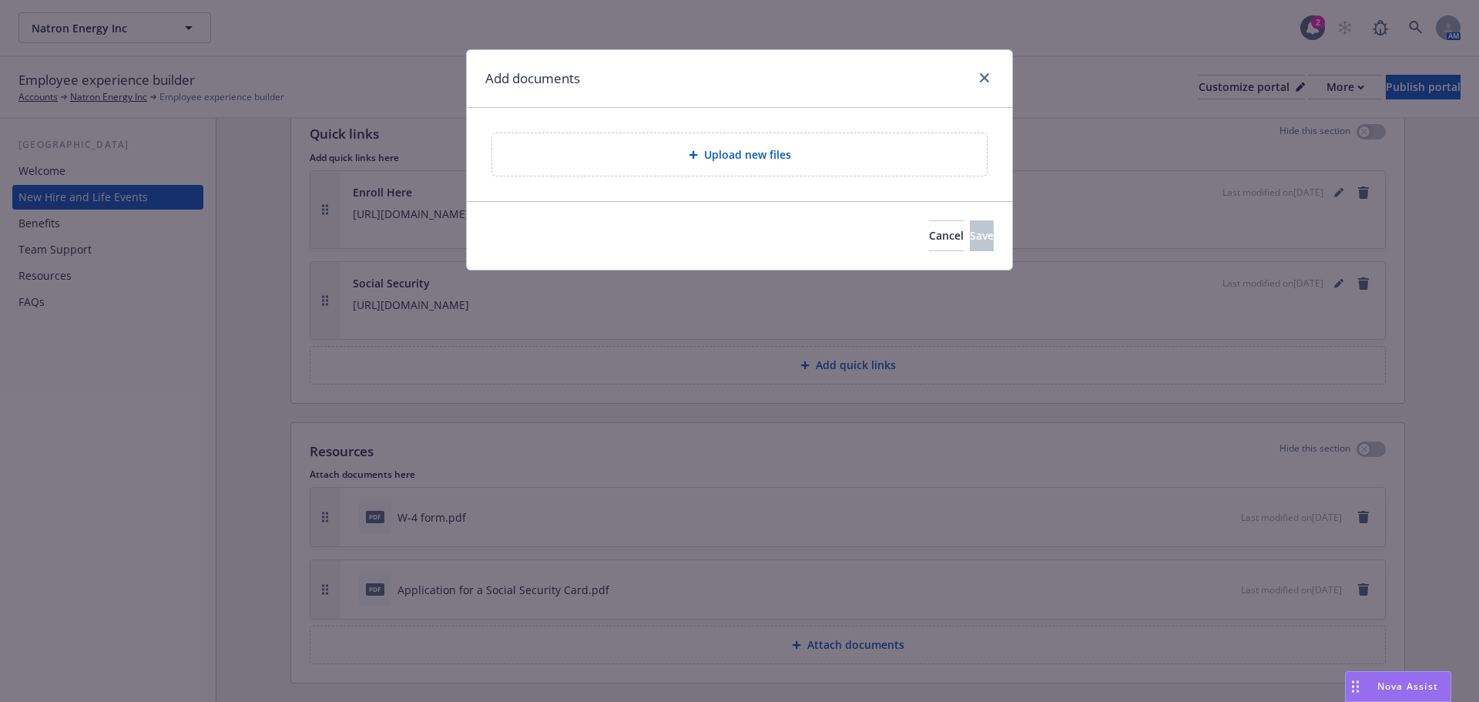
click at [800, 169] on div "Upload new files" at bounding box center [739, 154] width 494 height 42
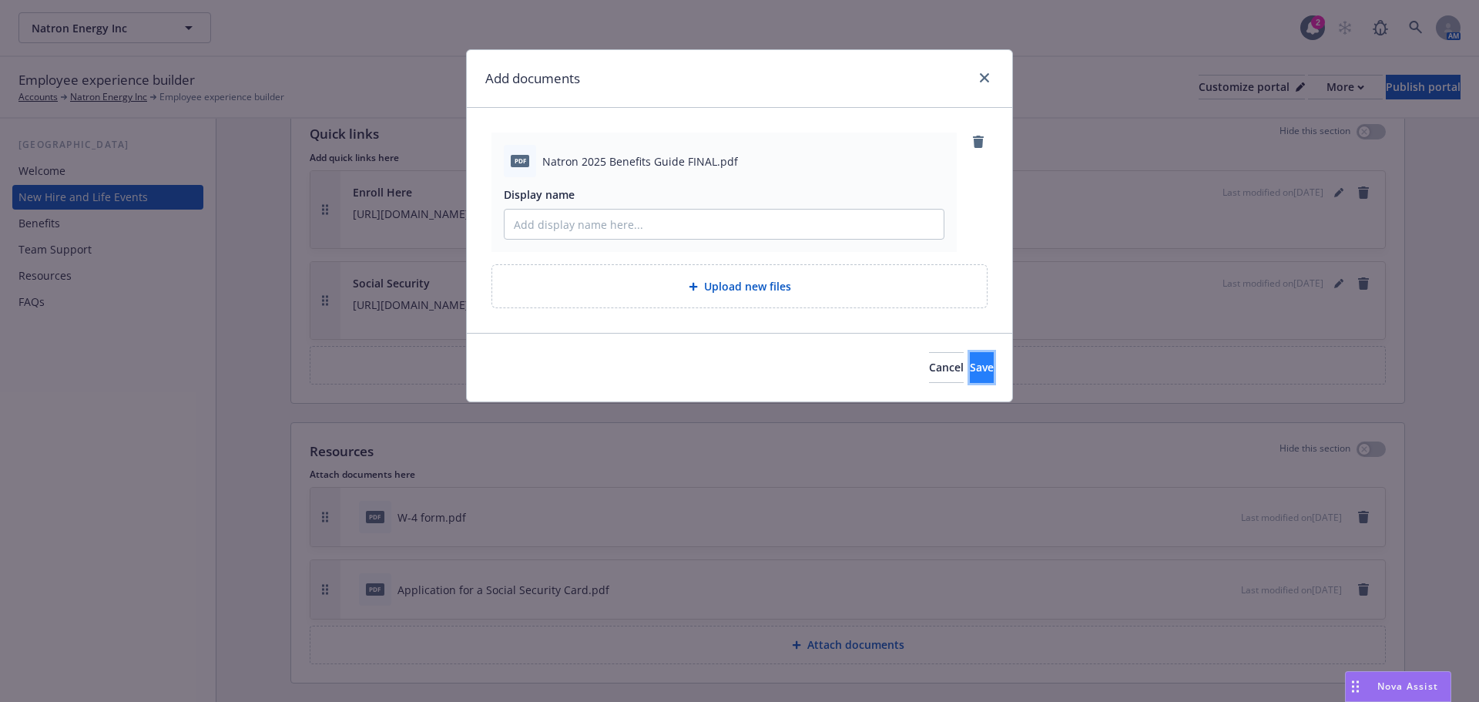
click at [970, 365] on button "Save" at bounding box center [982, 367] width 24 height 31
